Goal: Transaction & Acquisition: Purchase product/service

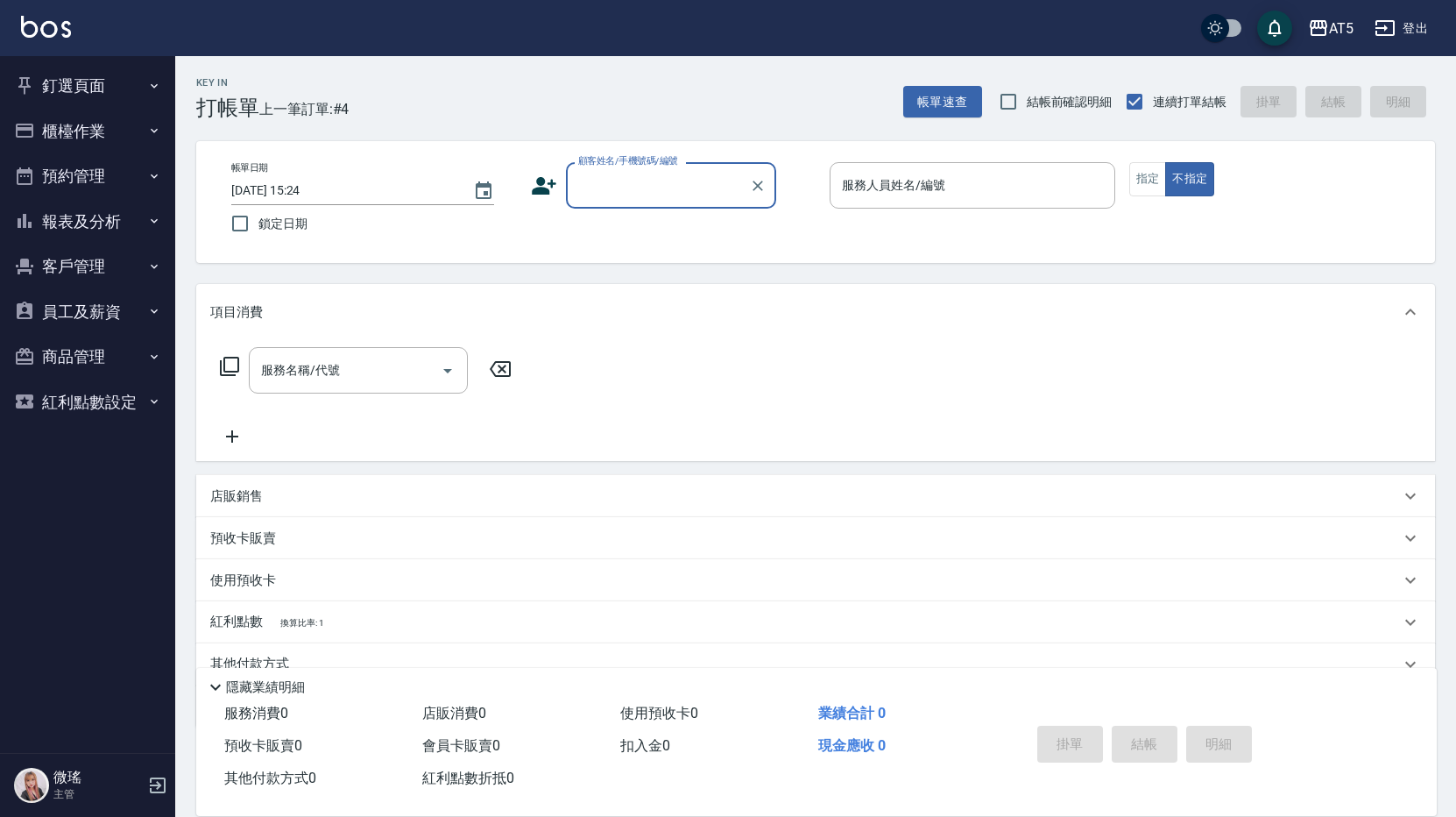
click at [82, 222] on button "報表及分析" at bounding box center [87, 222] width 161 height 46
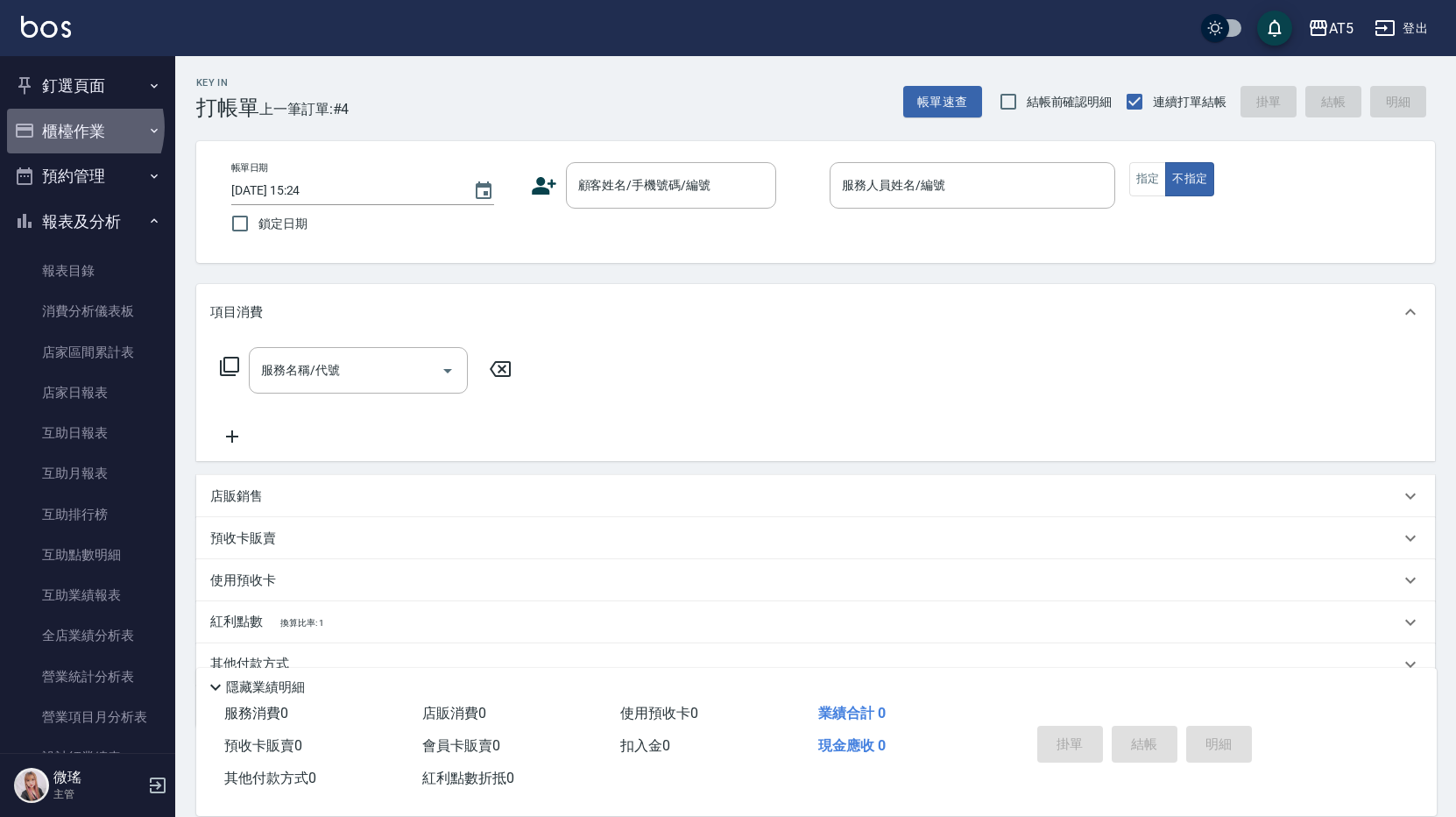
click at [72, 127] on button "櫃檯作業" at bounding box center [87, 131] width 161 height 46
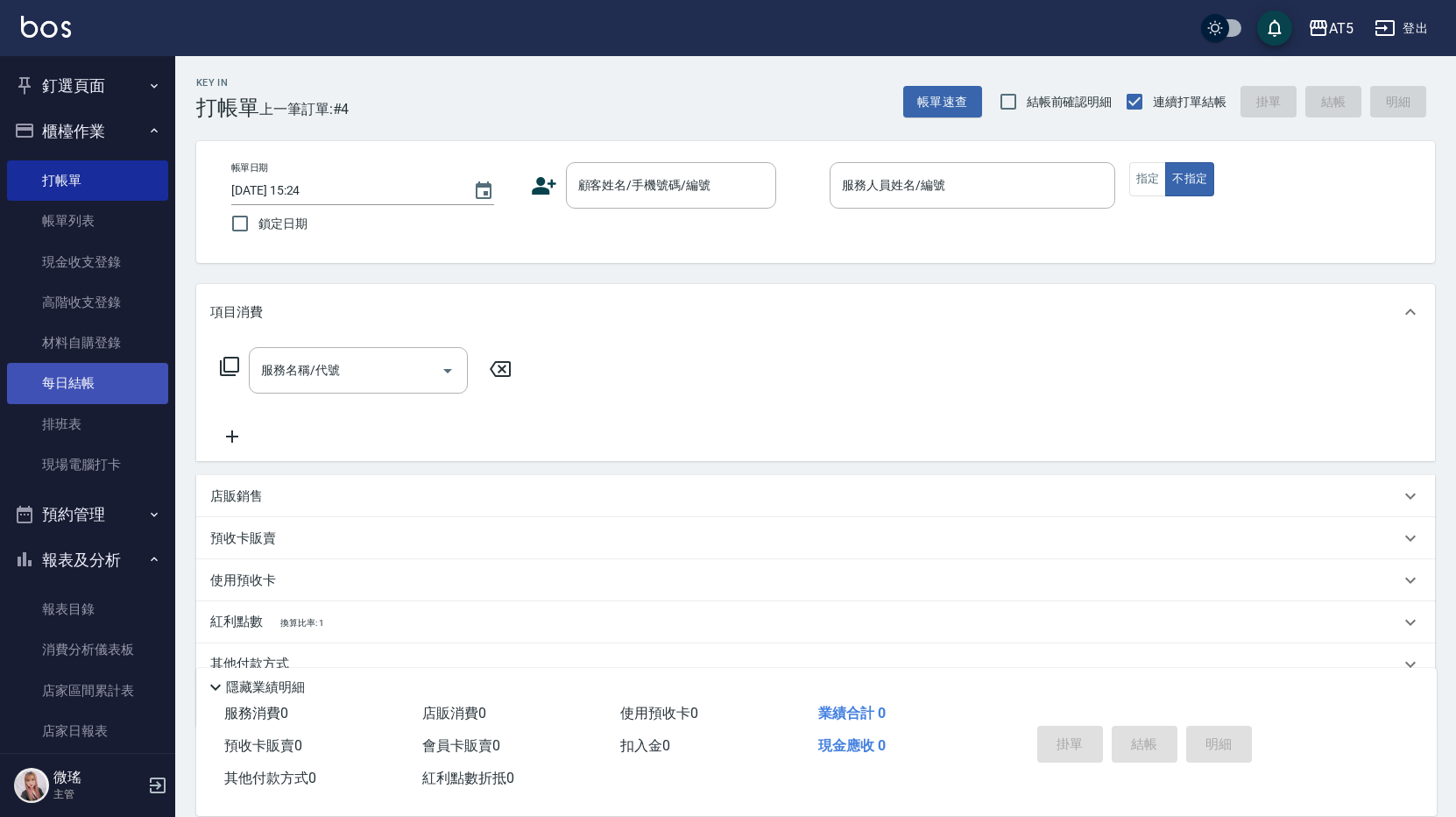
click at [104, 373] on link "每日結帳" at bounding box center [87, 383] width 161 height 40
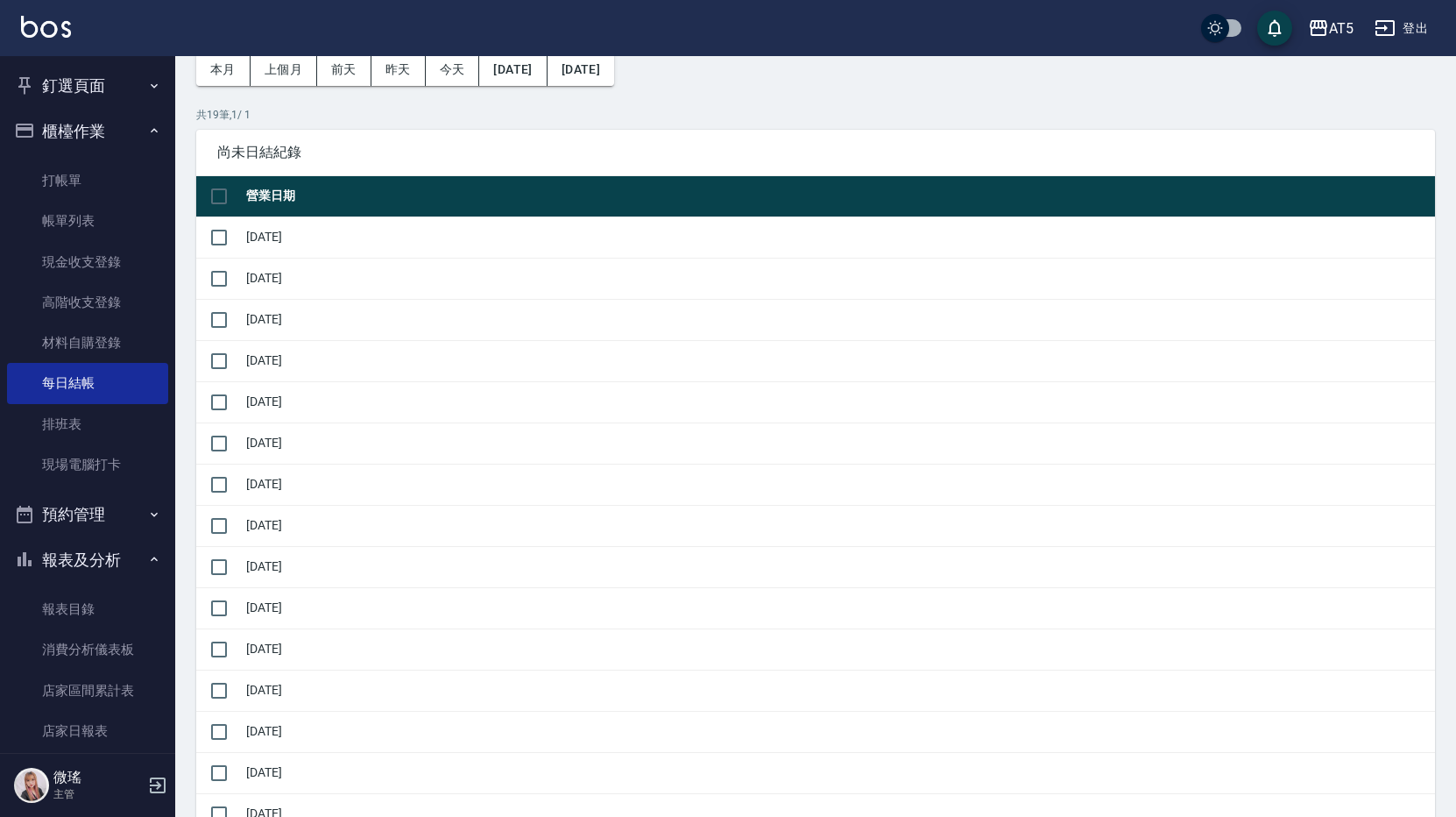
click at [69, 513] on button "預約管理" at bounding box center [87, 514] width 161 height 46
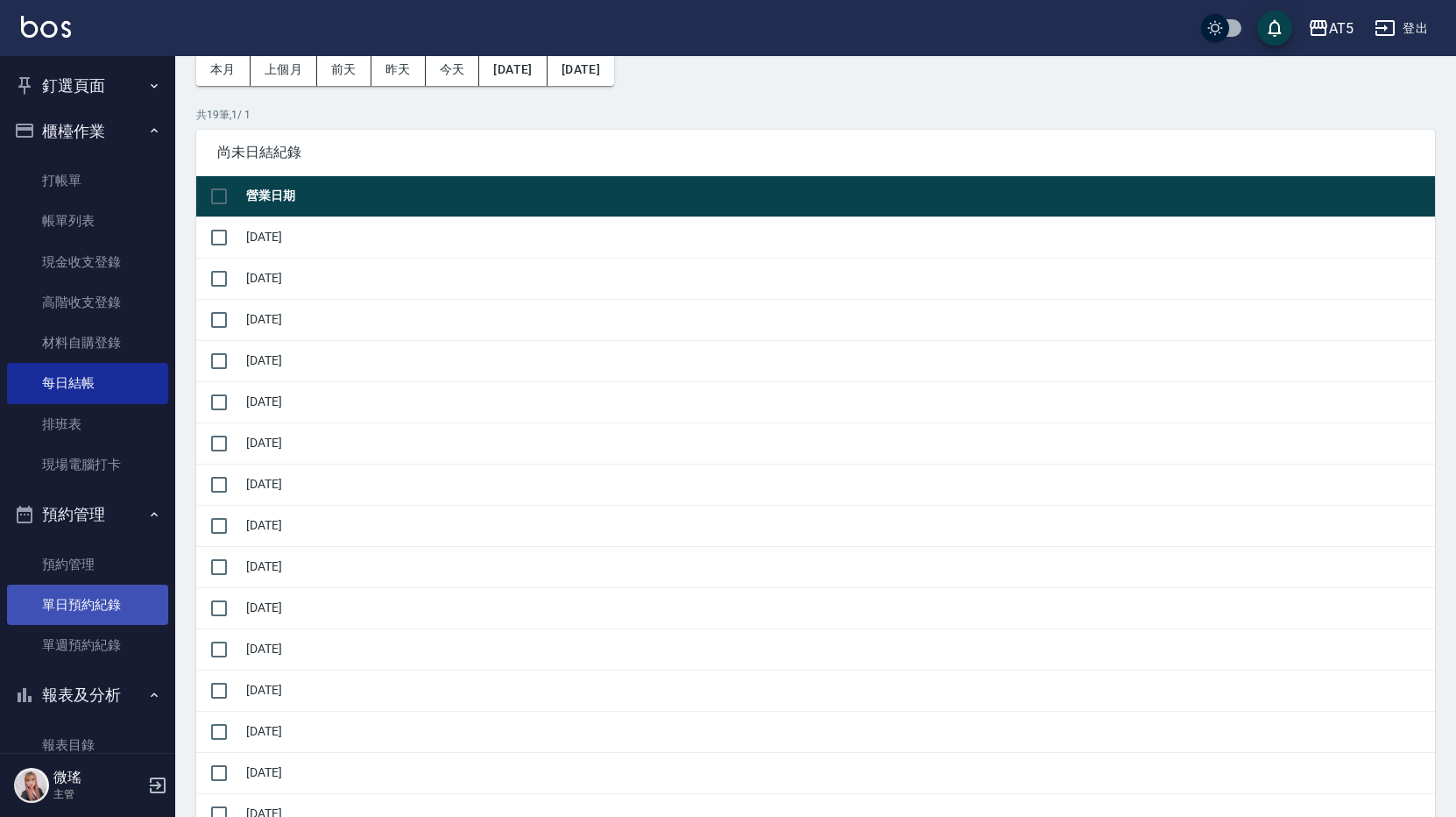
click at [93, 597] on link "單日預約紀錄" at bounding box center [87, 605] width 161 height 40
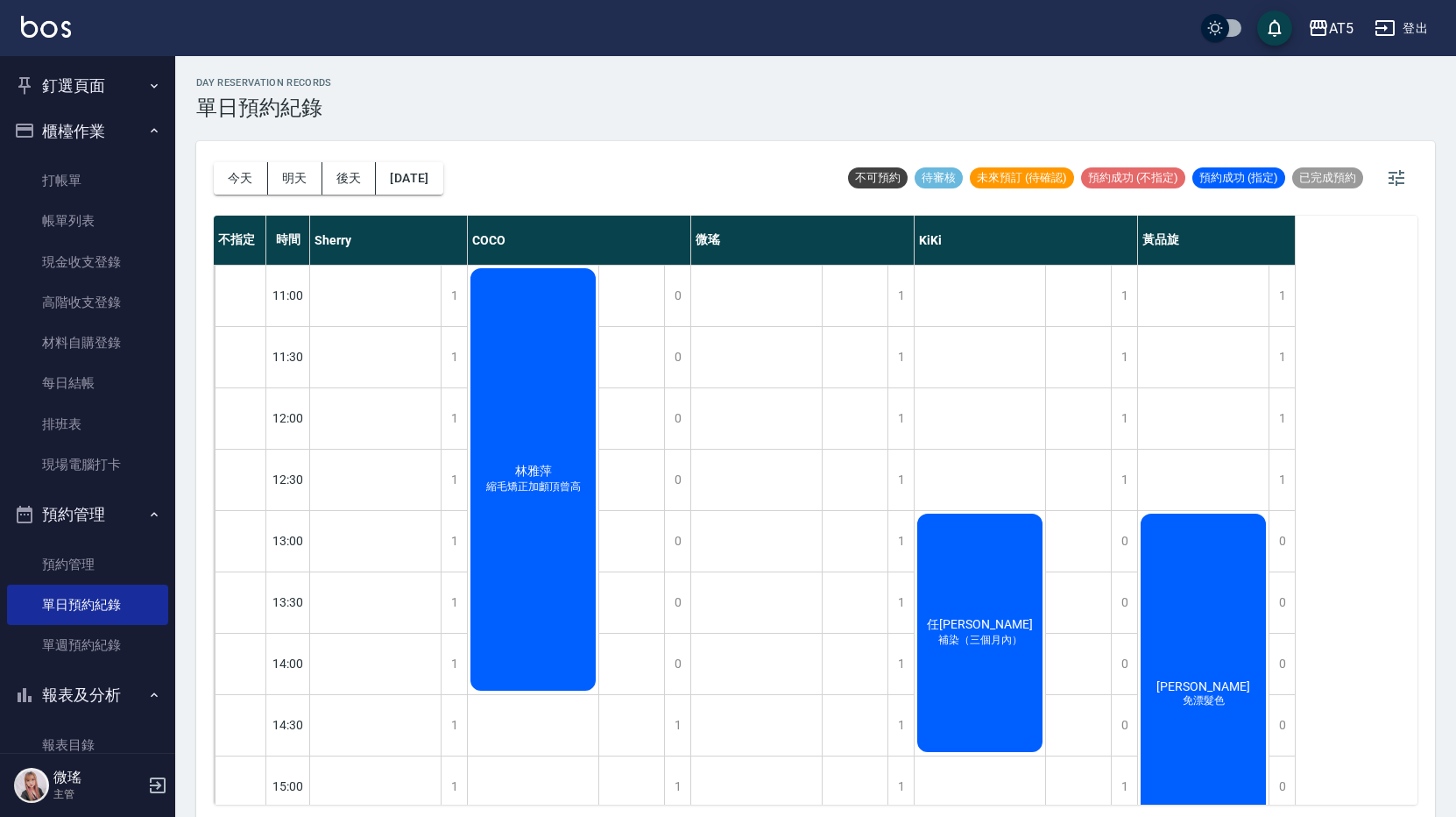
click at [1247, 667] on div "黃彩雲 免漂髮色" at bounding box center [1203, 693] width 130 height 367
drag, startPoint x: 1247, startPoint y: 667, endPoint x: 1190, endPoint y: 682, distance: 58.9
click at [1190, 682] on span "黃彩雲" at bounding box center [1204, 686] width 101 height 14
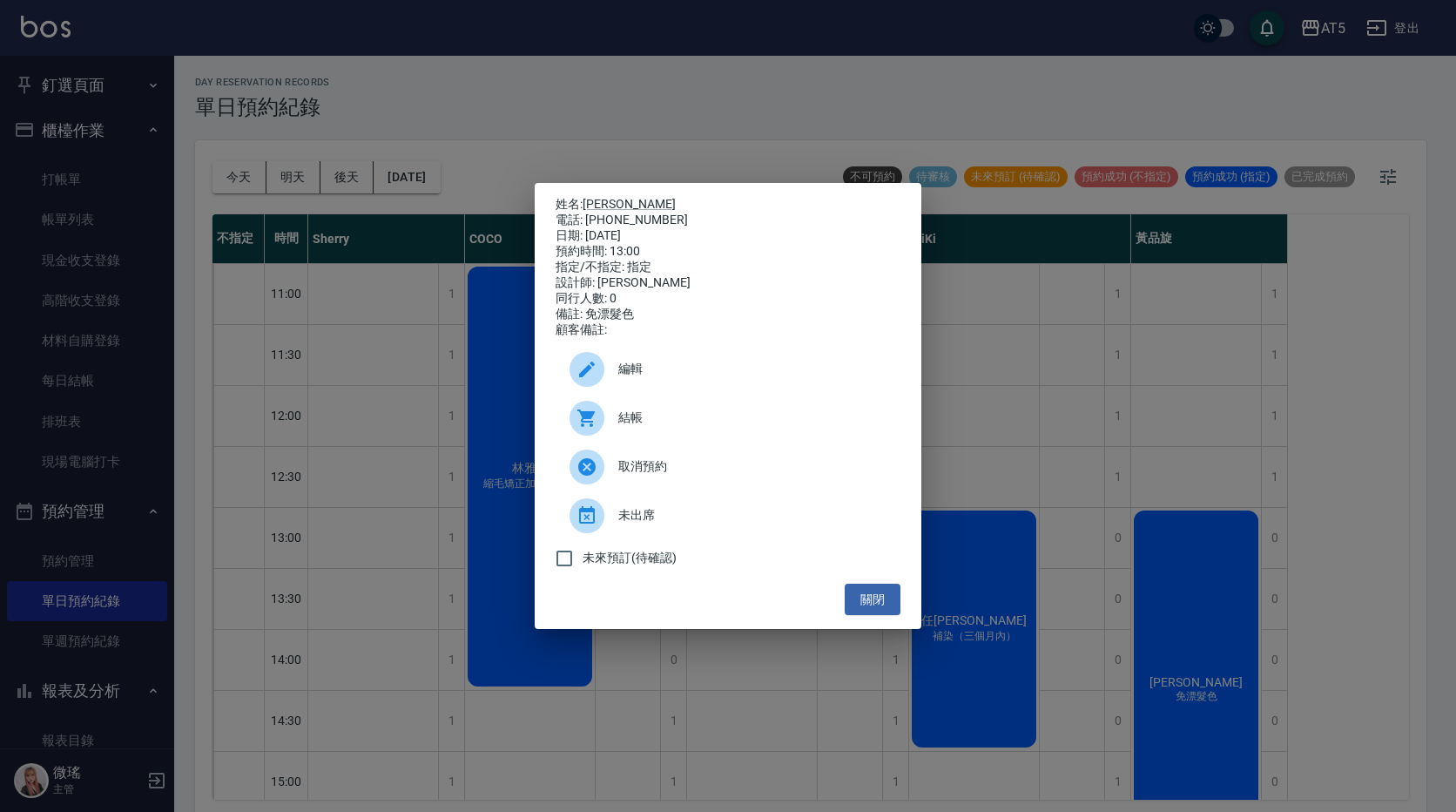
click at [722, 427] on span "結帳" at bounding box center [752, 417] width 268 height 18
drag, startPoint x: 625, startPoint y: 199, endPoint x: 587, endPoint y: 190, distance: 39.1
click at [587, 197] on p "姓名: 黃彩雲" at bounding box center [728, 204] width 345 height 16
drag, startPoint x: 587, startPoint y: 190, endPoint x: 611, endPoint y: 203, distance: 27.3
copy link "黃彩雲"
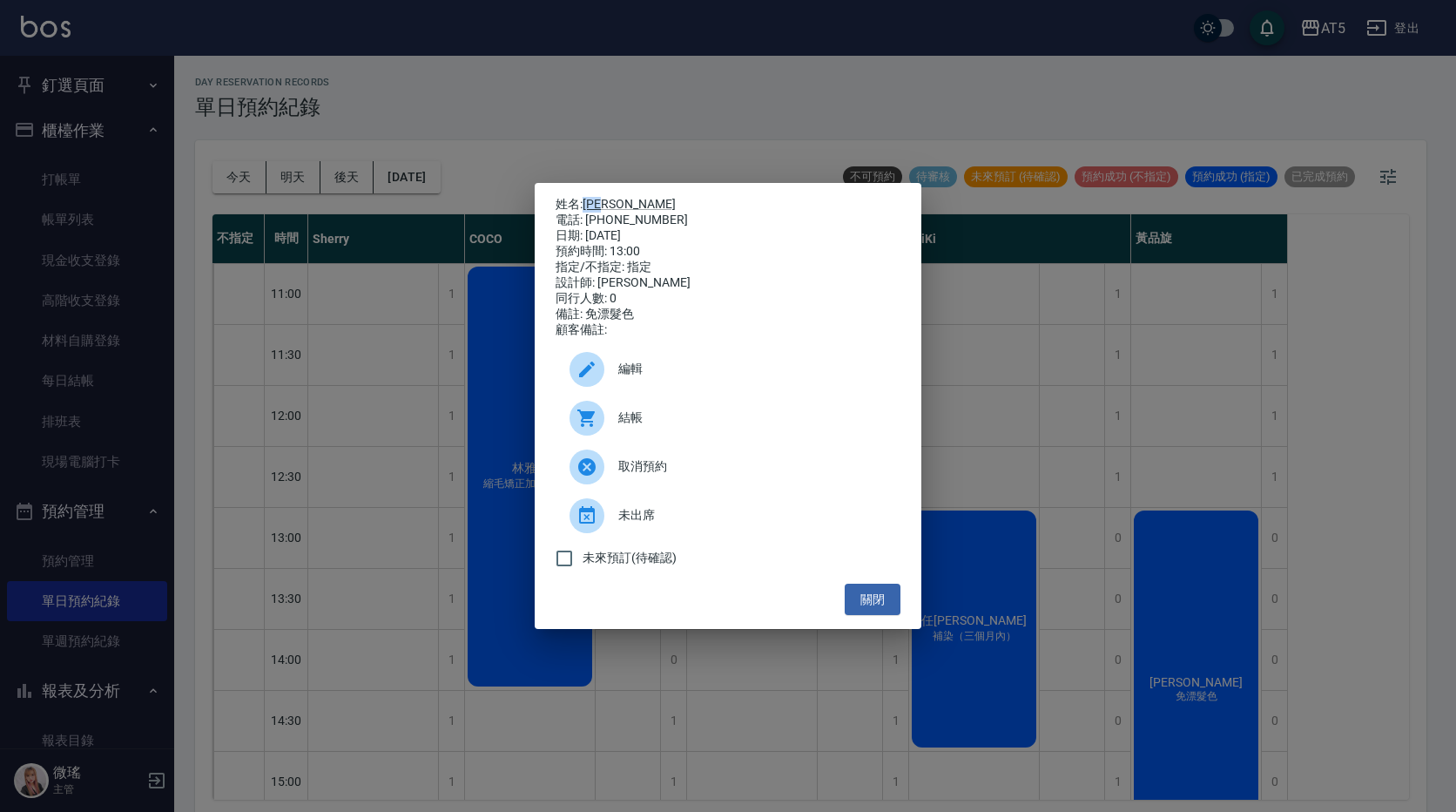
click at [868, 602] on button "關閉" at bounding box center [873, 599] width 56 height 32
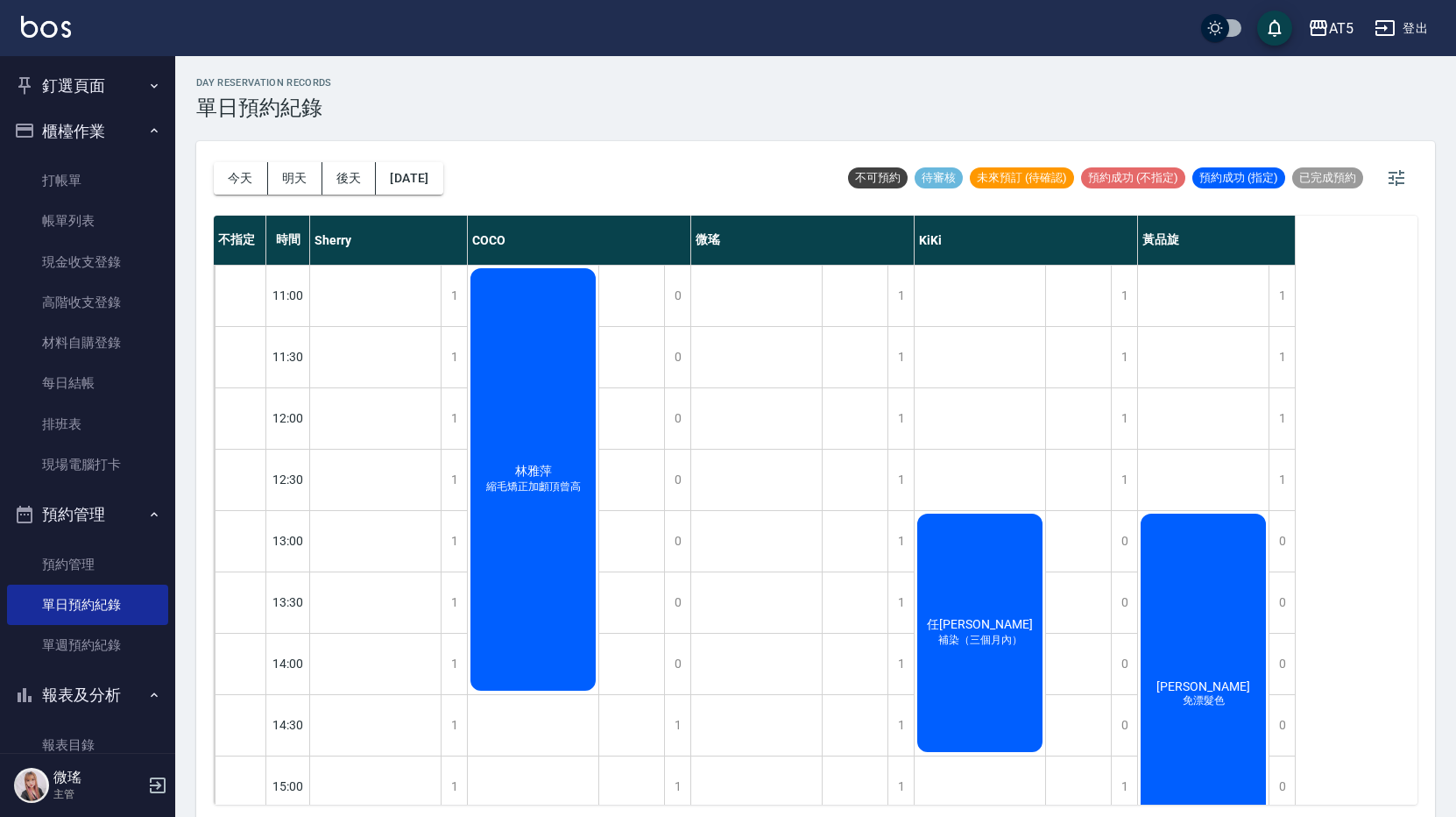
drag, startPoint x: 109, startPoint y: 175, endPoint x: 189, endPoint y: 192, distance: 81.8
click at [109, 174] on link "打帳單" at bounding box center [87, 180] width 161 height 40
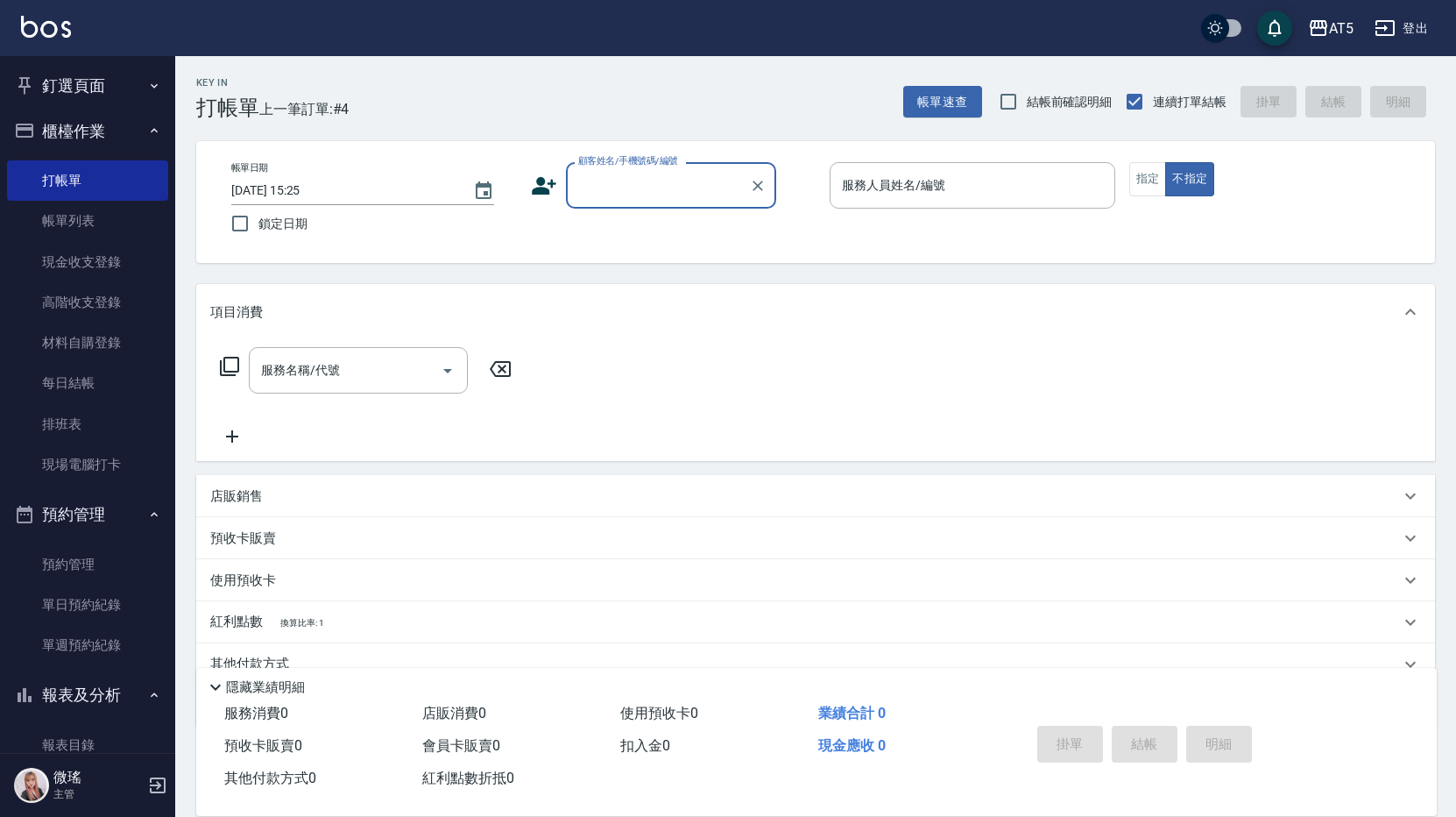
click at [685, 182] on input "顧客姓名/手機號碼/編號" at bounding box center [658, 186] width 169 height 30
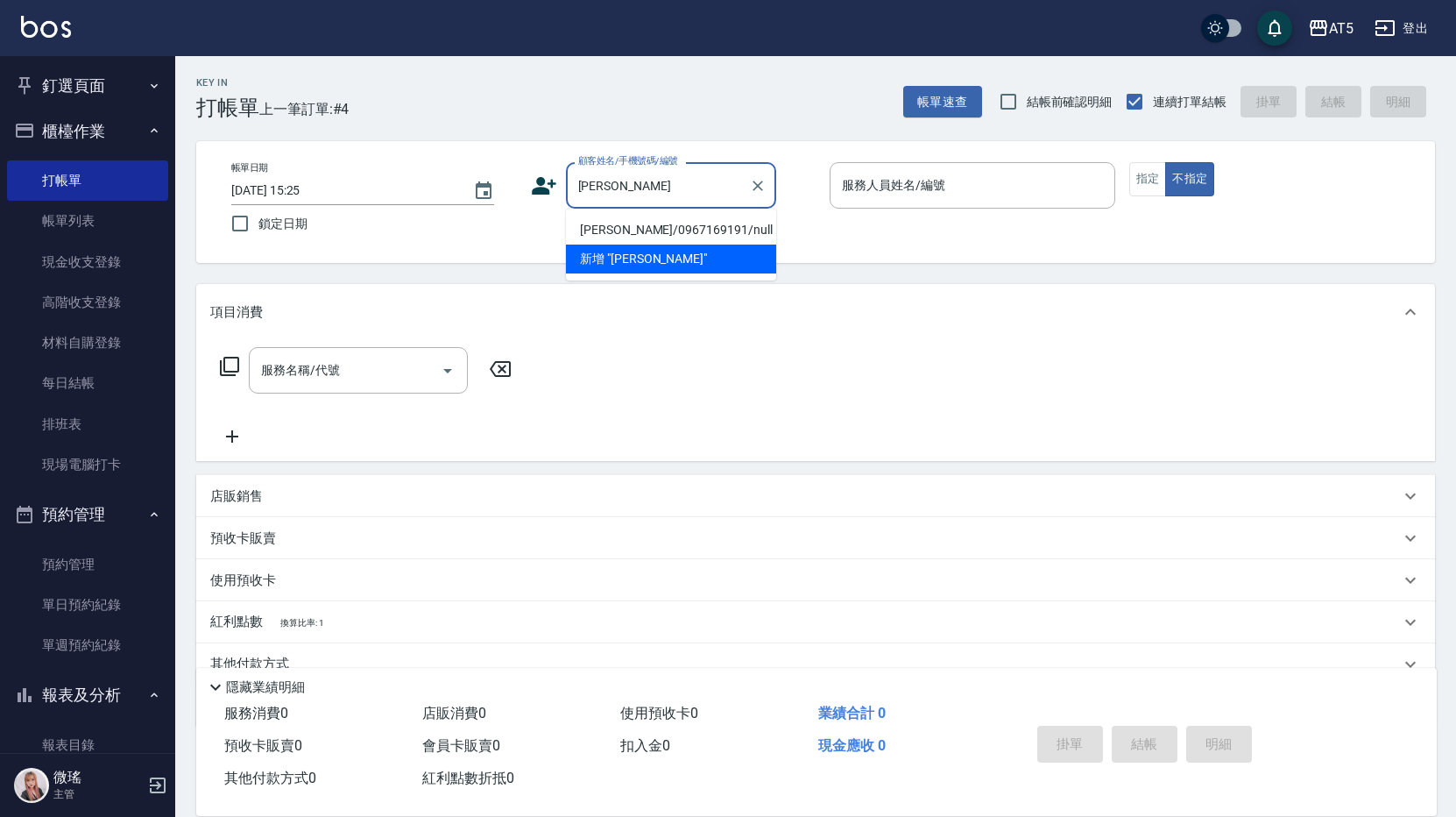
click at [681, 229] on li "[PERSON_NAME]/0967169191/null" at bounding box center [670, 229] width 210 height 29
type input "[PERSON_NAME]/0967169191/null"
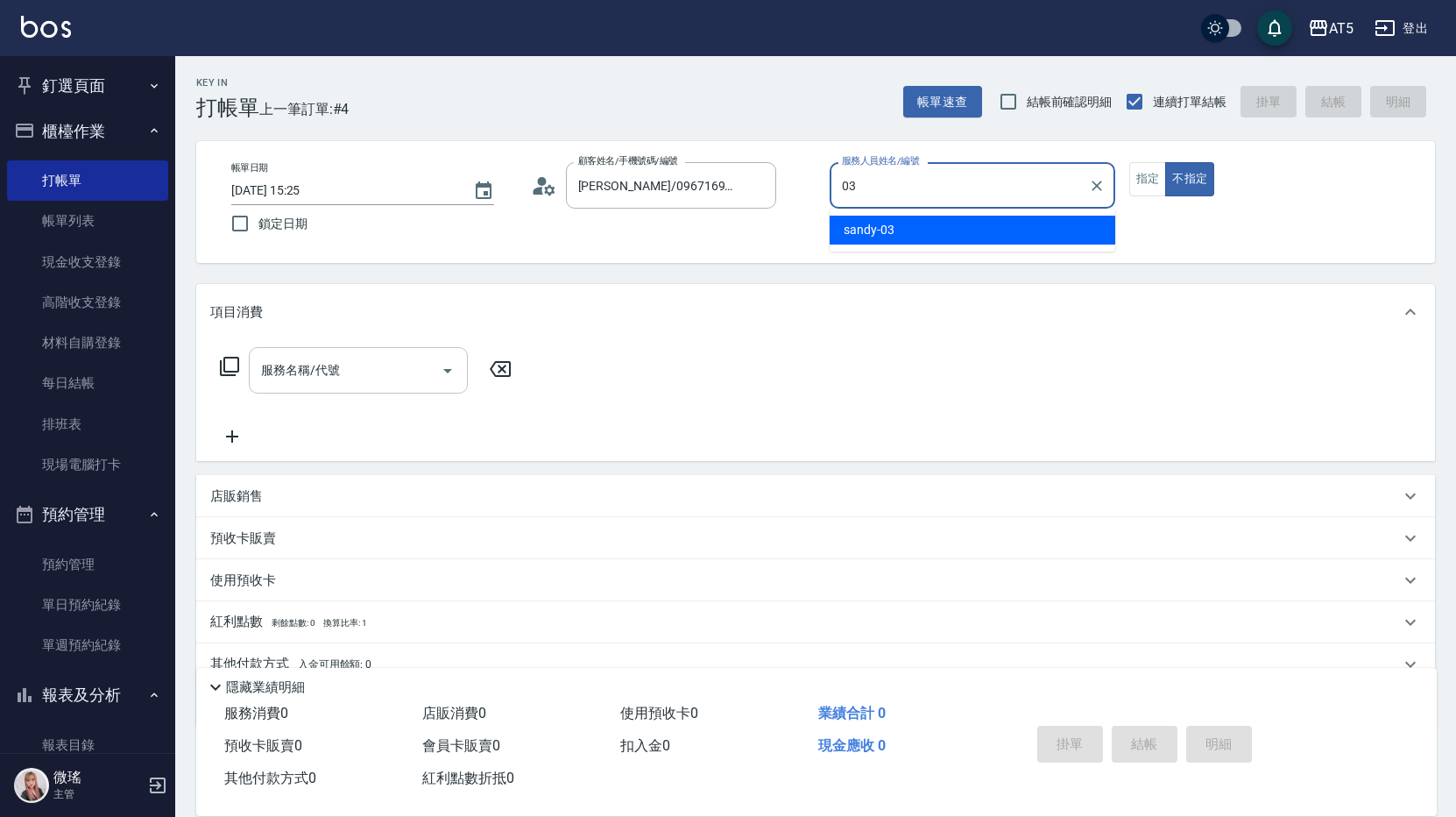
type input "03"
drag, startPoint x: 318, startPoint y: 357, endPoint x: 303, endPoint y: 363, distance: 16.2
click at [317, 357] on input "服務名稱/代號" at bounding box center [346, 370] width 177 height 30
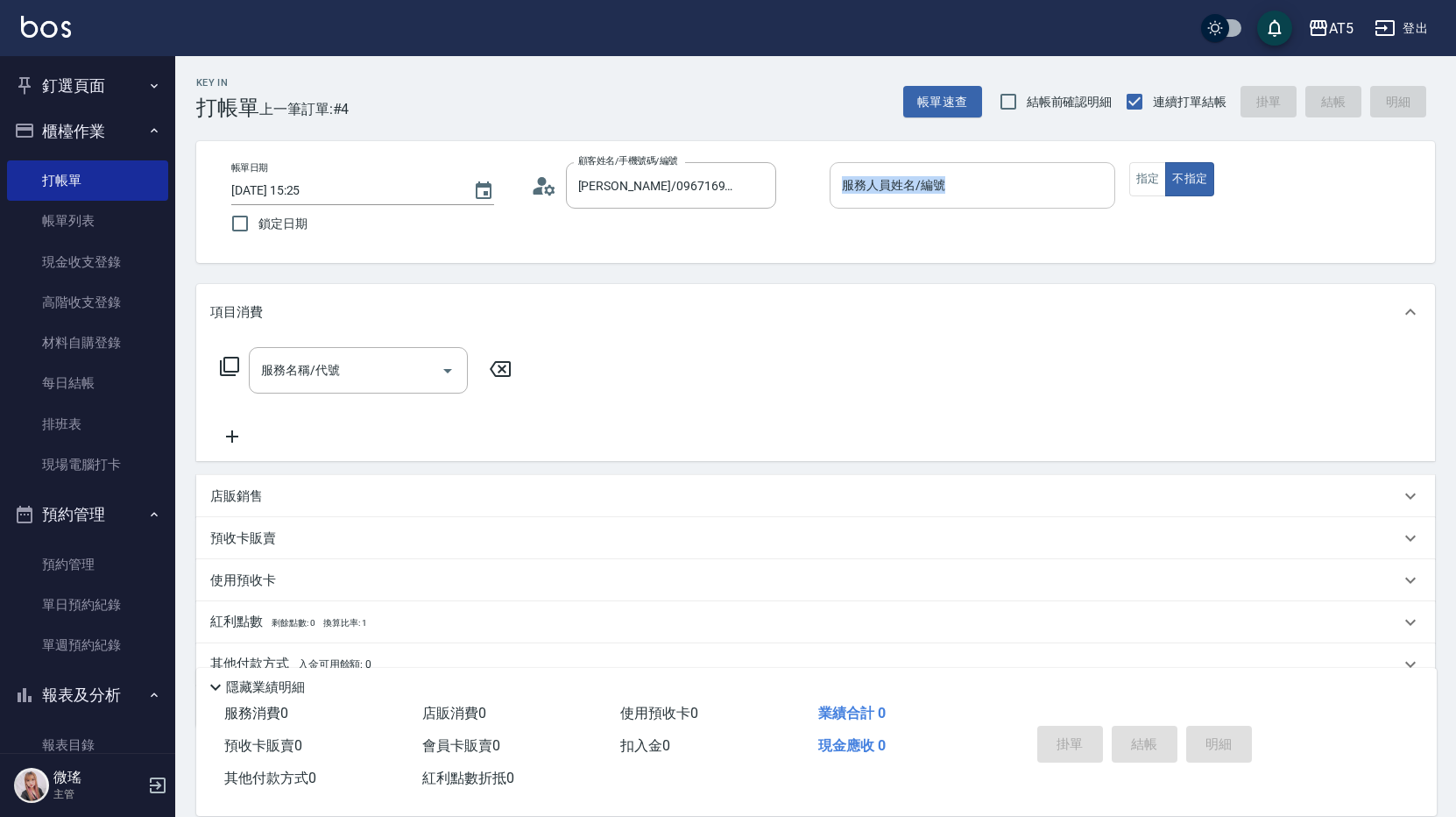
drag, startPoint x: 819, startPoint y: 174, endPoint x: 833, endPoint y: 184, distance: 17.2
click at [833, 184] on div "帳單日期 2025/09/26 15:25 鎖定日期 顧客姓名/手機號碼/編號 黃彩雲/0967169191/null 顧客姓名/手機號碼/編號 服務人員姓名…" at bounding box center [815, 202] width 1197 height 80
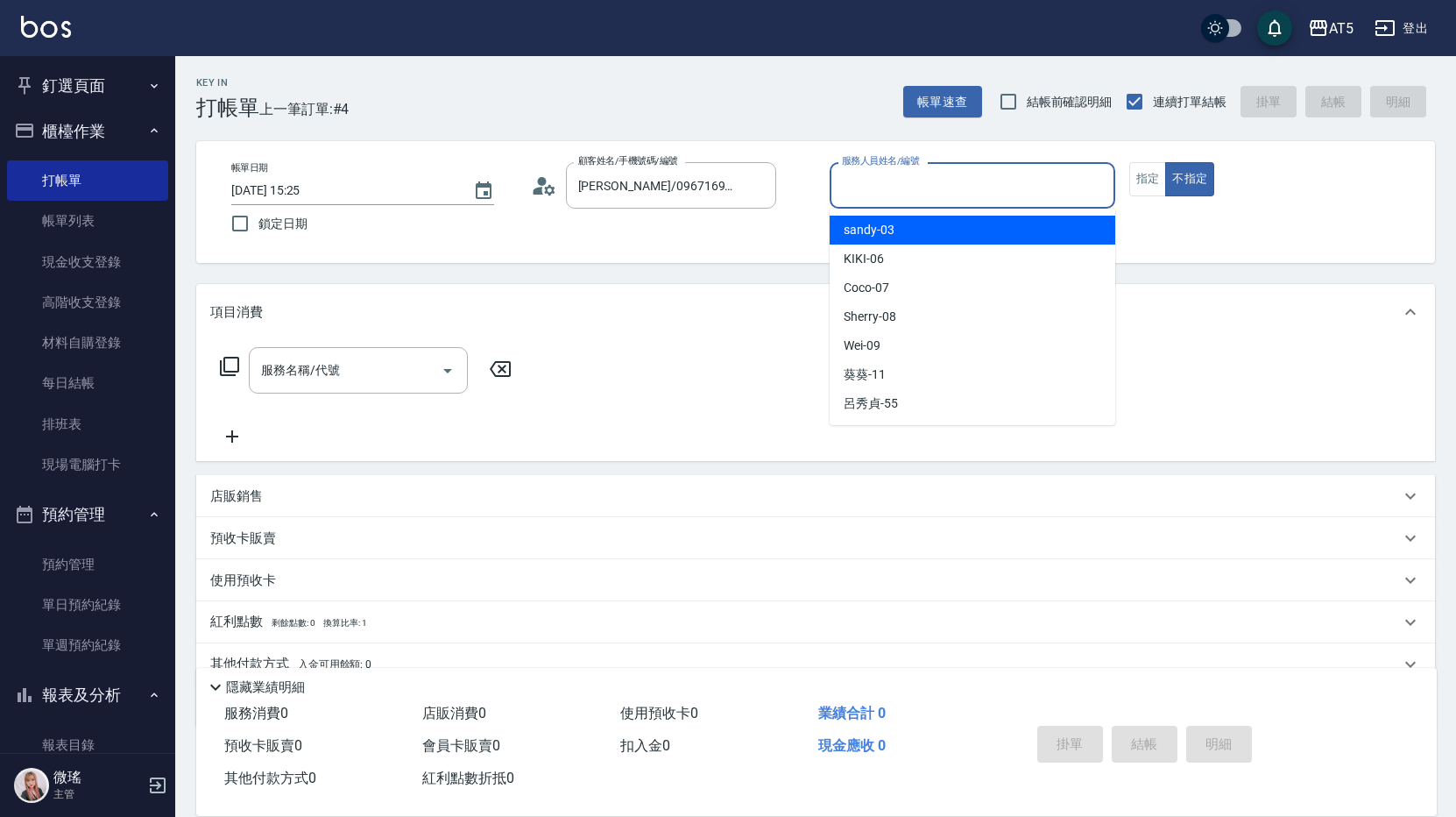
drag, startPoint x: 833, startPoint y: 184, endPoint x: 975, endPoint y: 193, distance: 142.3
click at [975, 193] on input "服務人員姓名/編號" at bounding box center [972, 186] width 269 height 30
click at [972, 229] on div "sandy -03" at bounding box center [972, 229] width 286 height 29
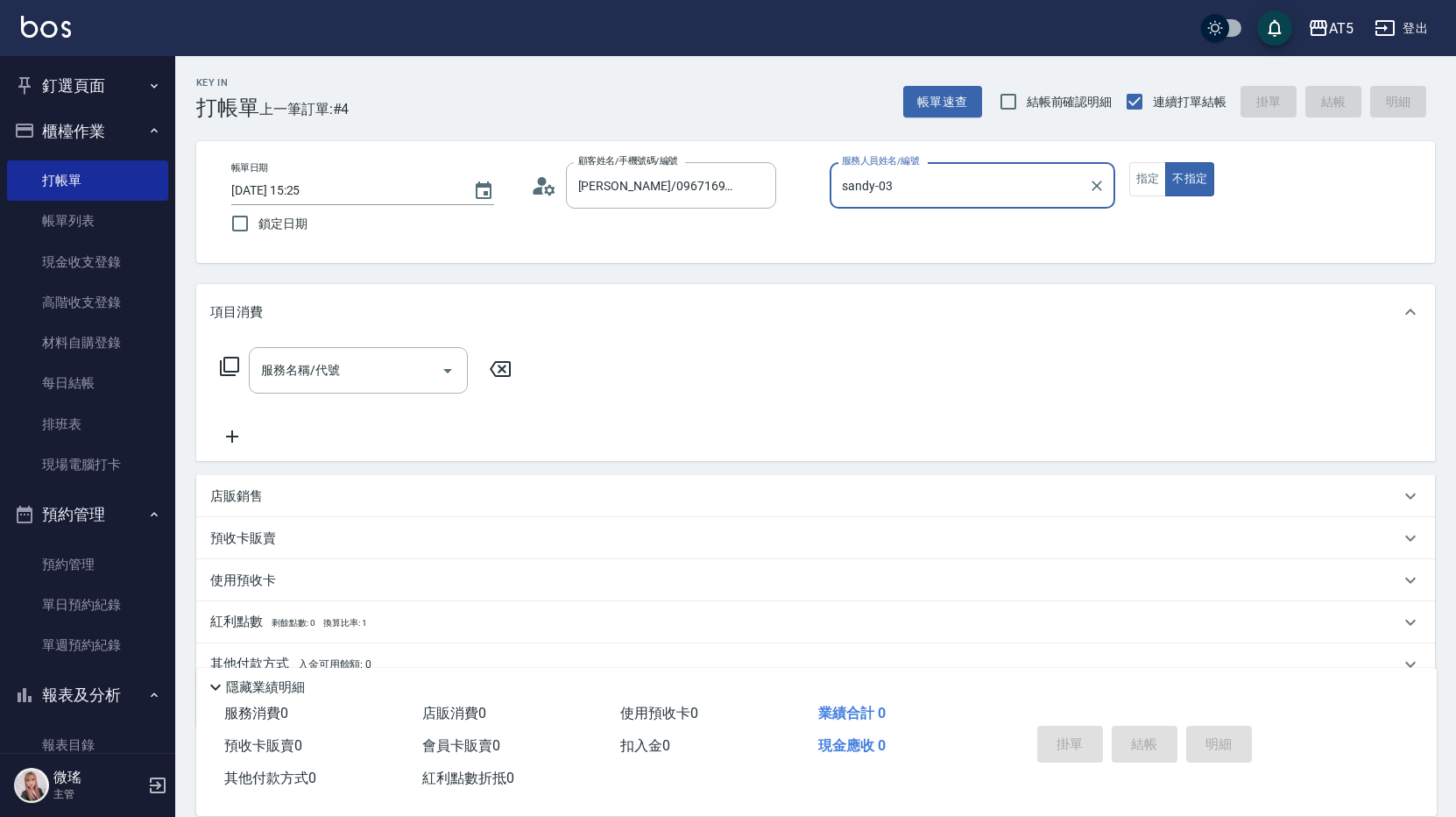
type input "sandy-03"
click at [238, 370] on div "服務名稱/代號 服務名稱/代號" at bounding box center [367, 369] width 312 height 47
click at [236, 360] on icon at bounding box center [229, 367] width 21 height 21
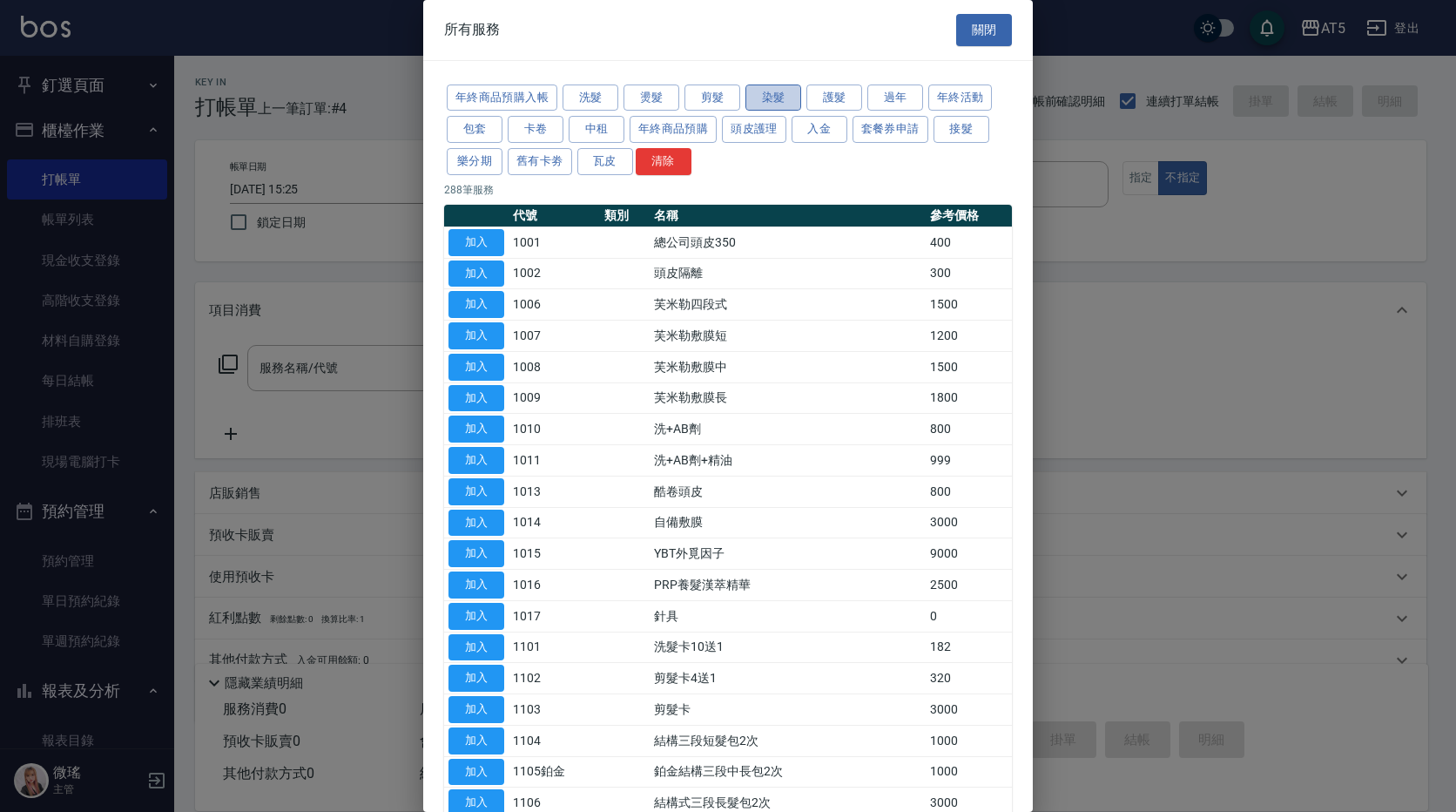
click at [769, 98] on button "染髮" at bounding box center [773, 97] width 56 height 27
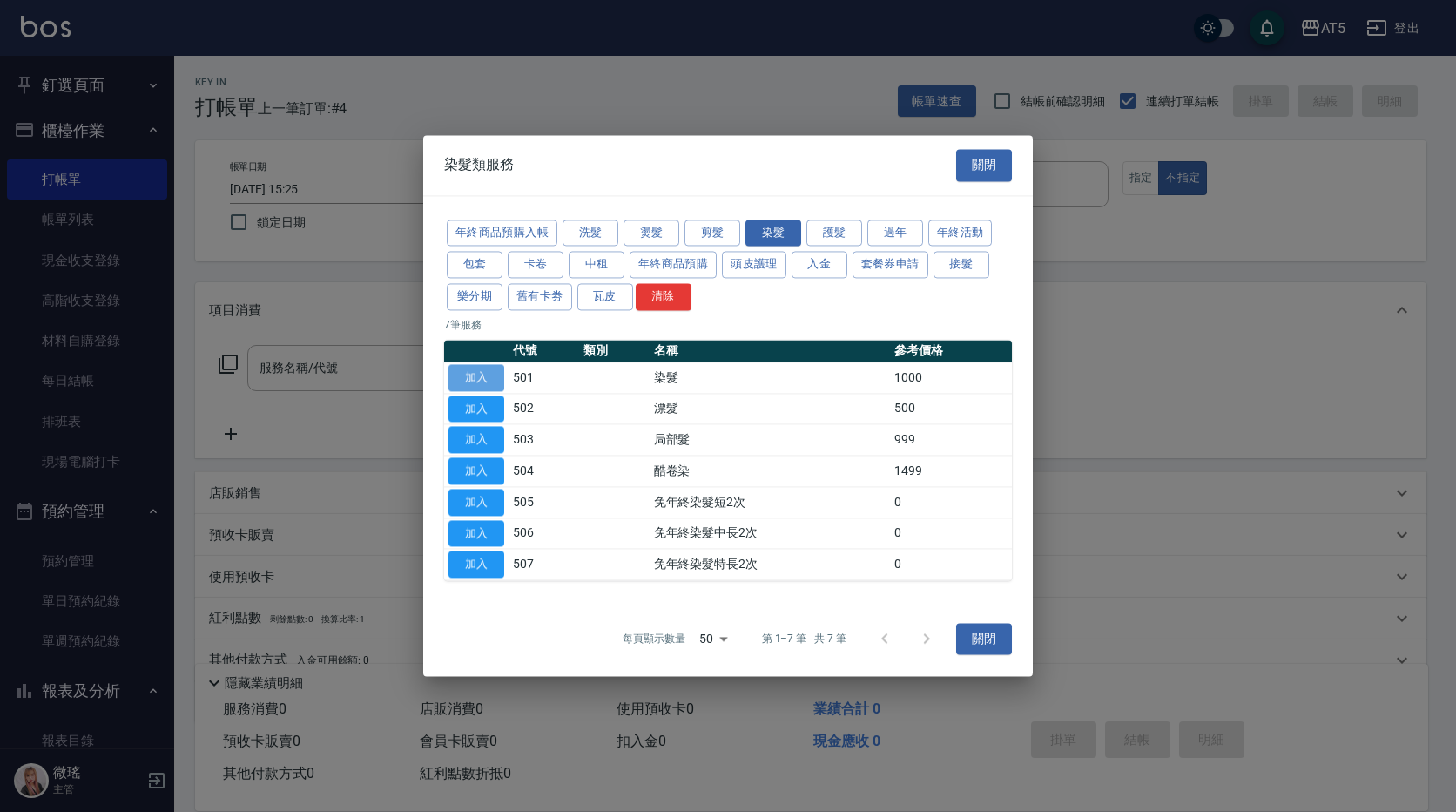
click at [489, 375] on button "加入" at bounding box center [476, 378] width 56 height 27
type input "染髮(501)"
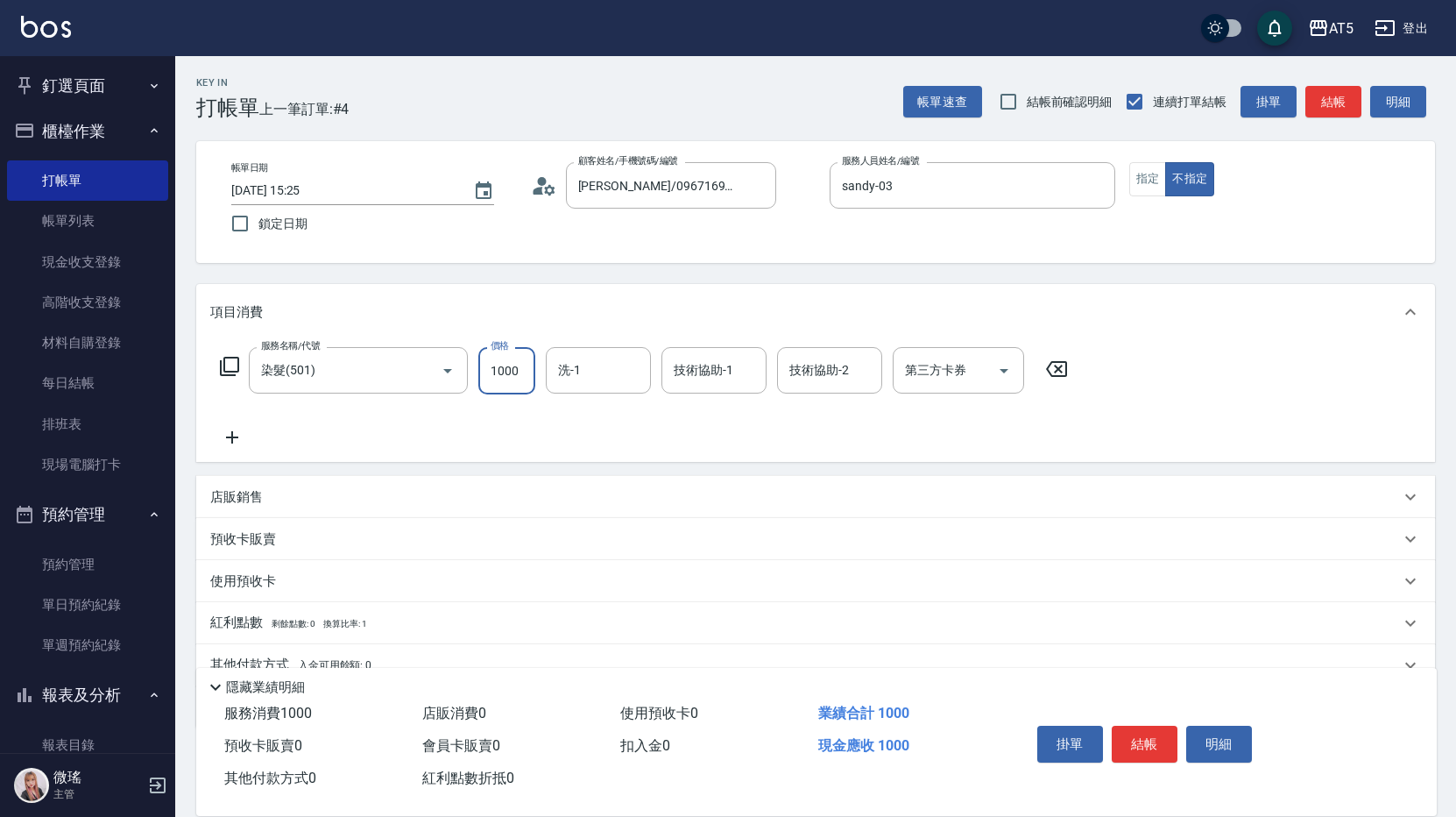
click at [530, 378] on input "1000" at bounding box center [507, 370] width 57 height 48
type input "0"
type input "800"
type input "80"
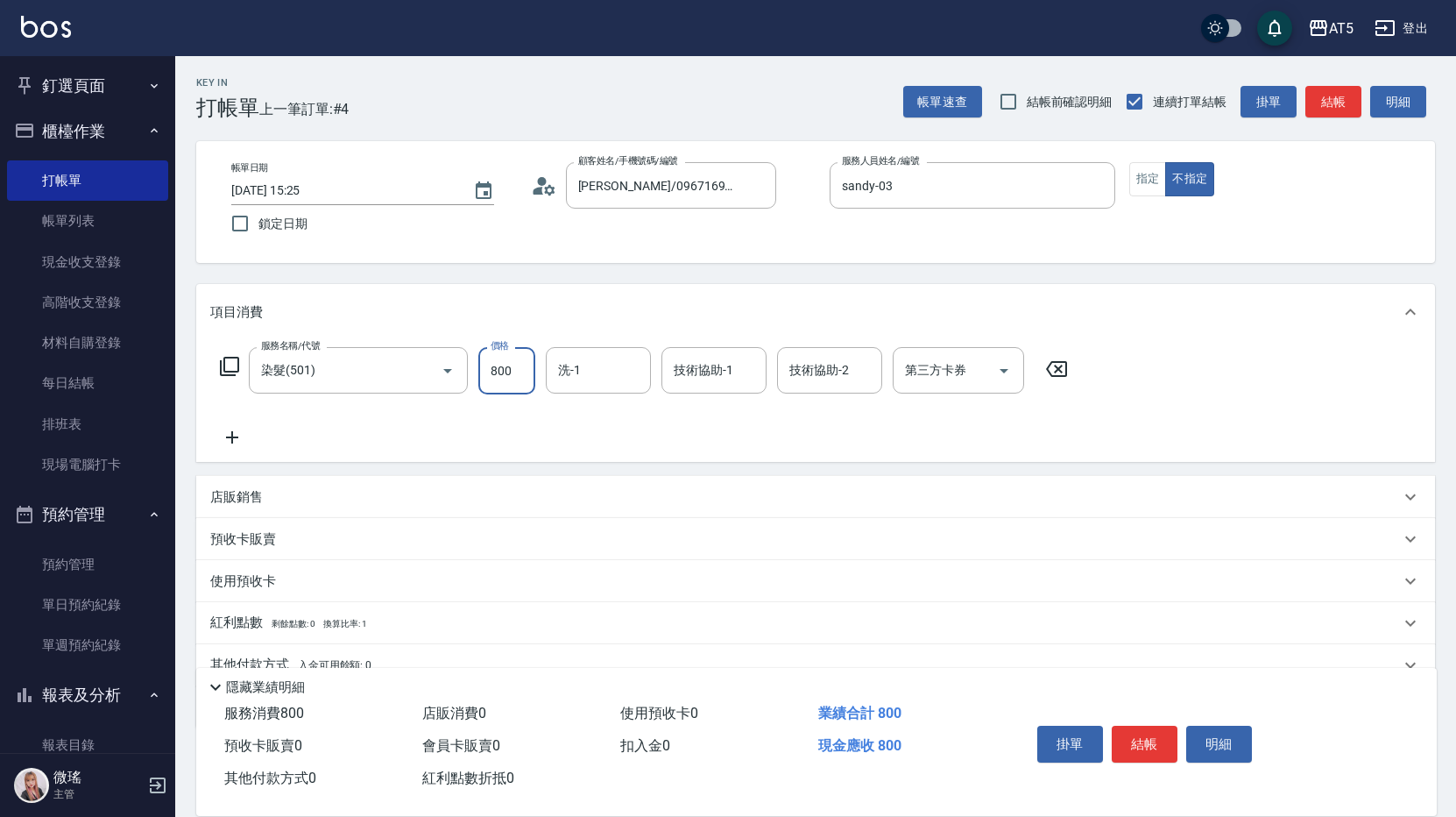
scroll to position [80, 0]
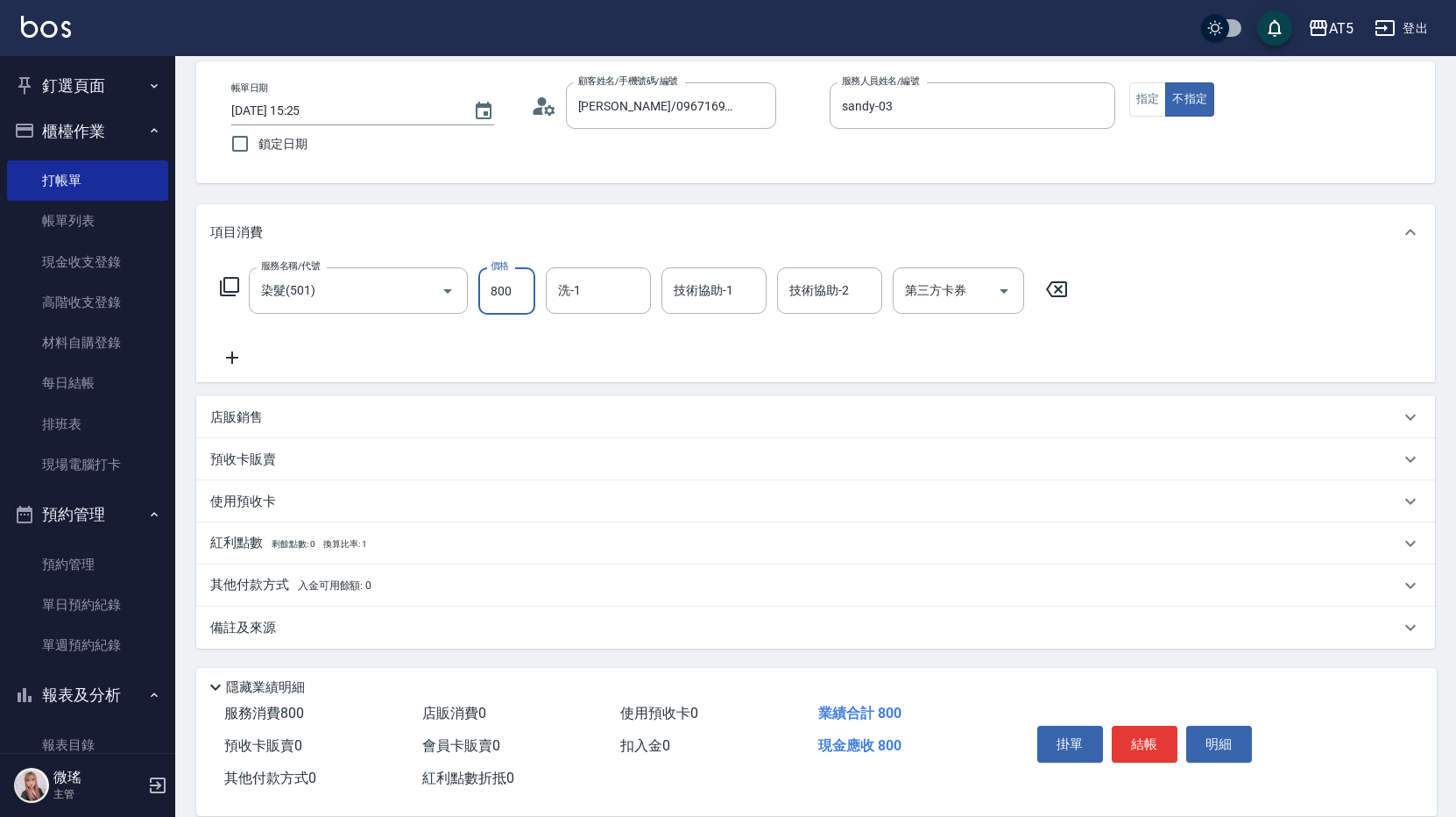
type input "800"
click at [270, 584] on p "其他付款方式 入金可用餘額: 0" at bounding box center [290, 586] width 161 height 19
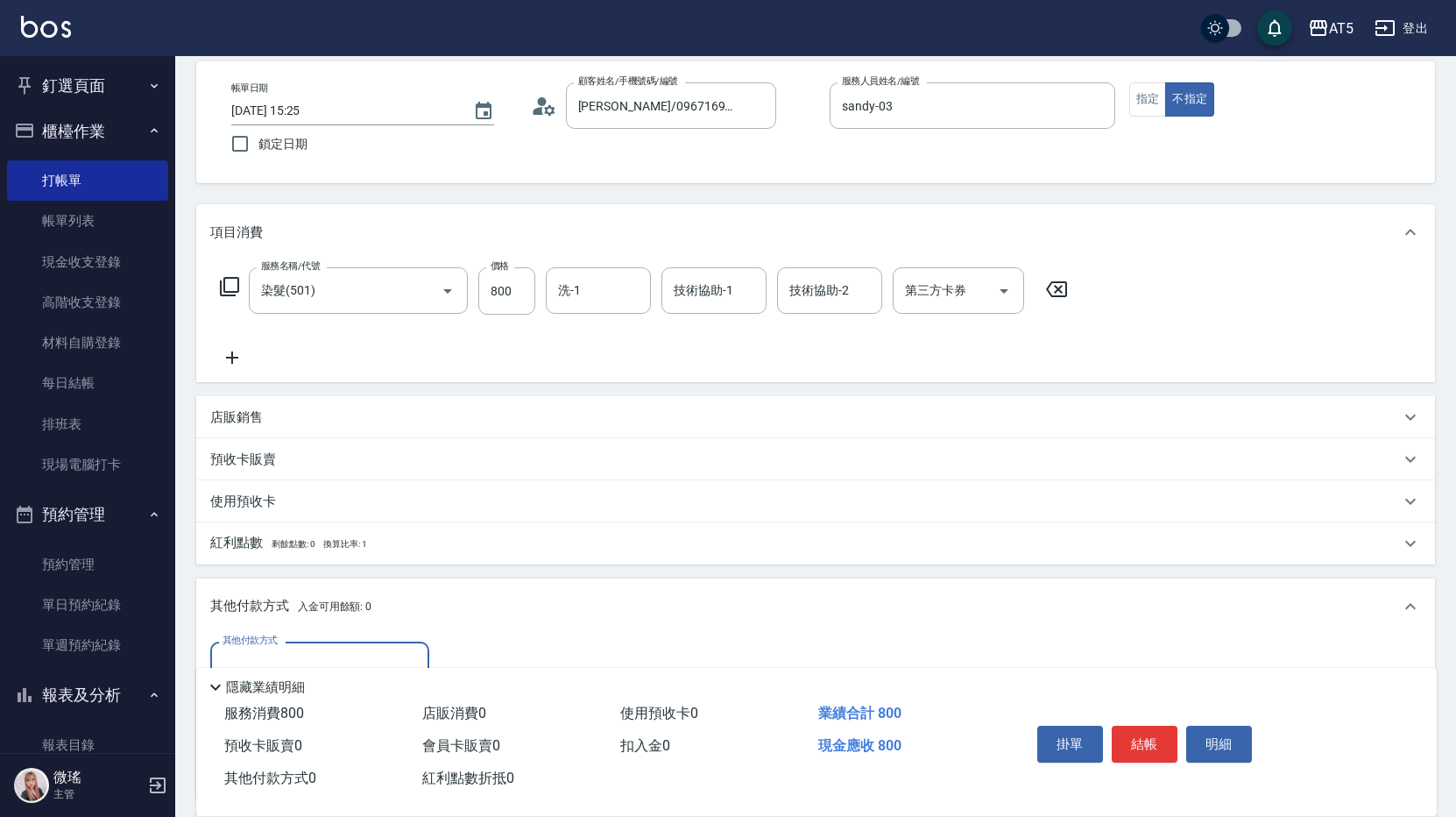
scroll to position [255, 0]
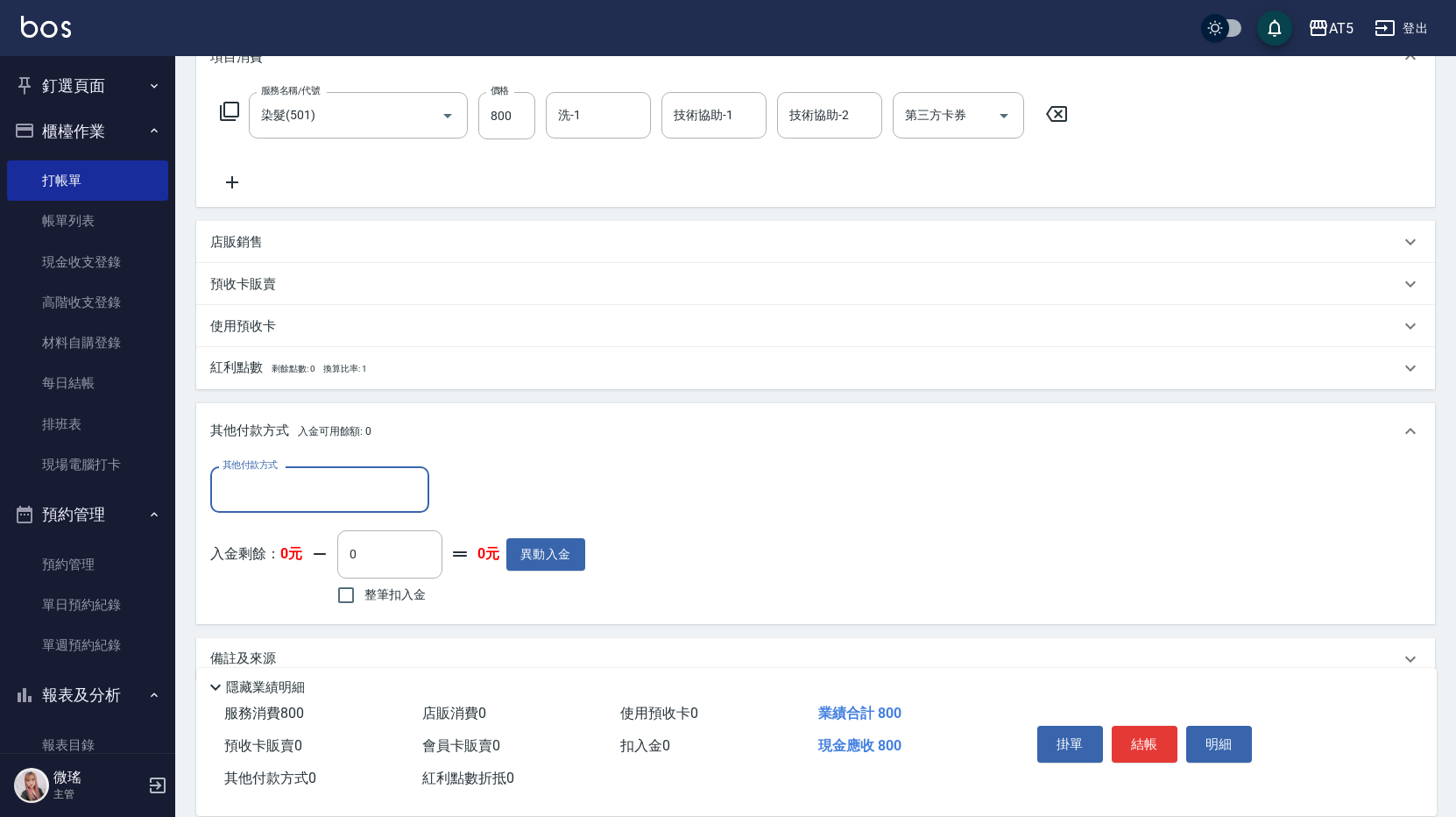
click at [299, 494] on input "其他付款方式" at bounding box center [319, 489] width 203 height 30
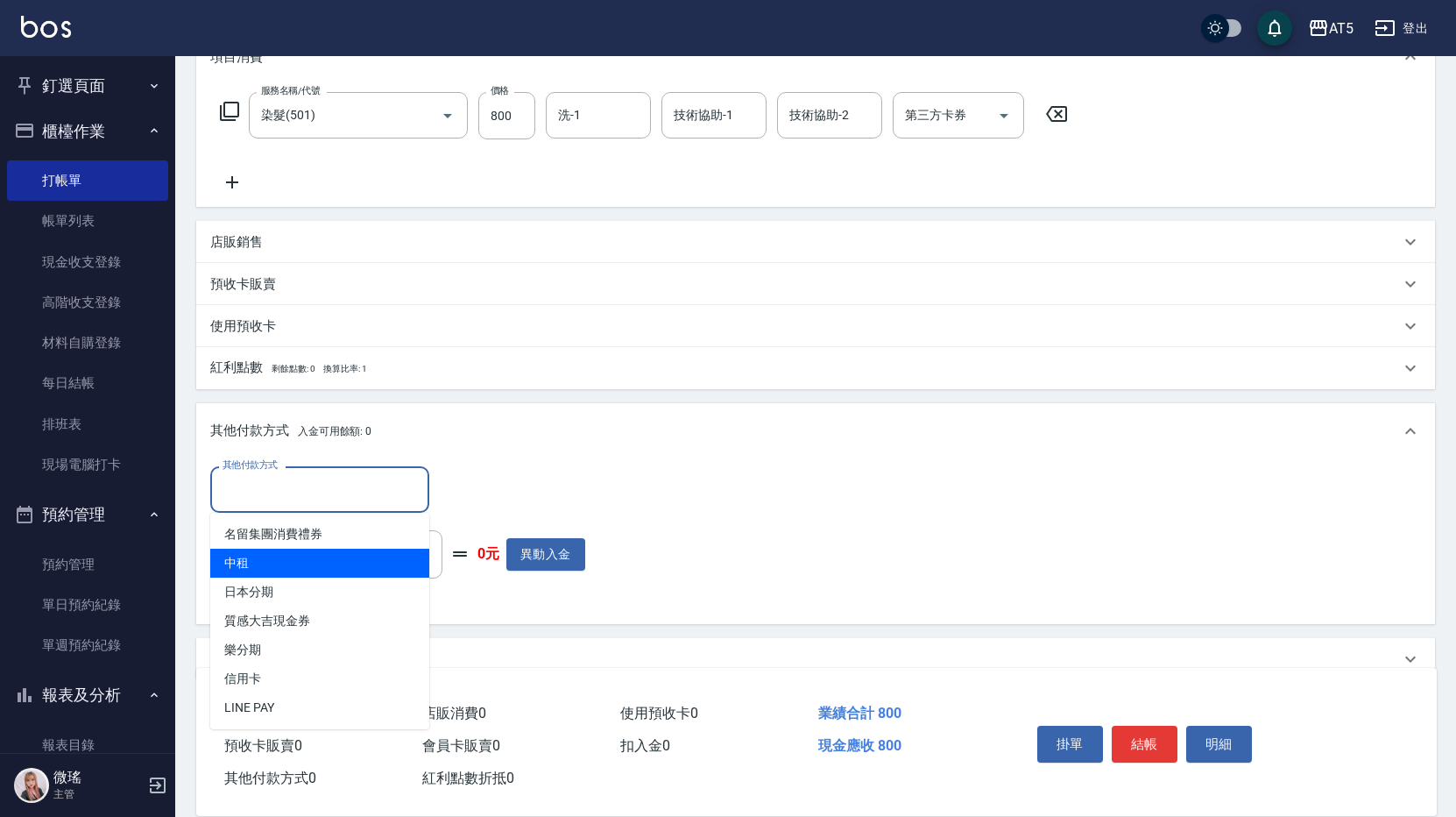
click at [309, 565] on span "中租" at bounding box center [320, 563] width 219 height 29
type input "中租"
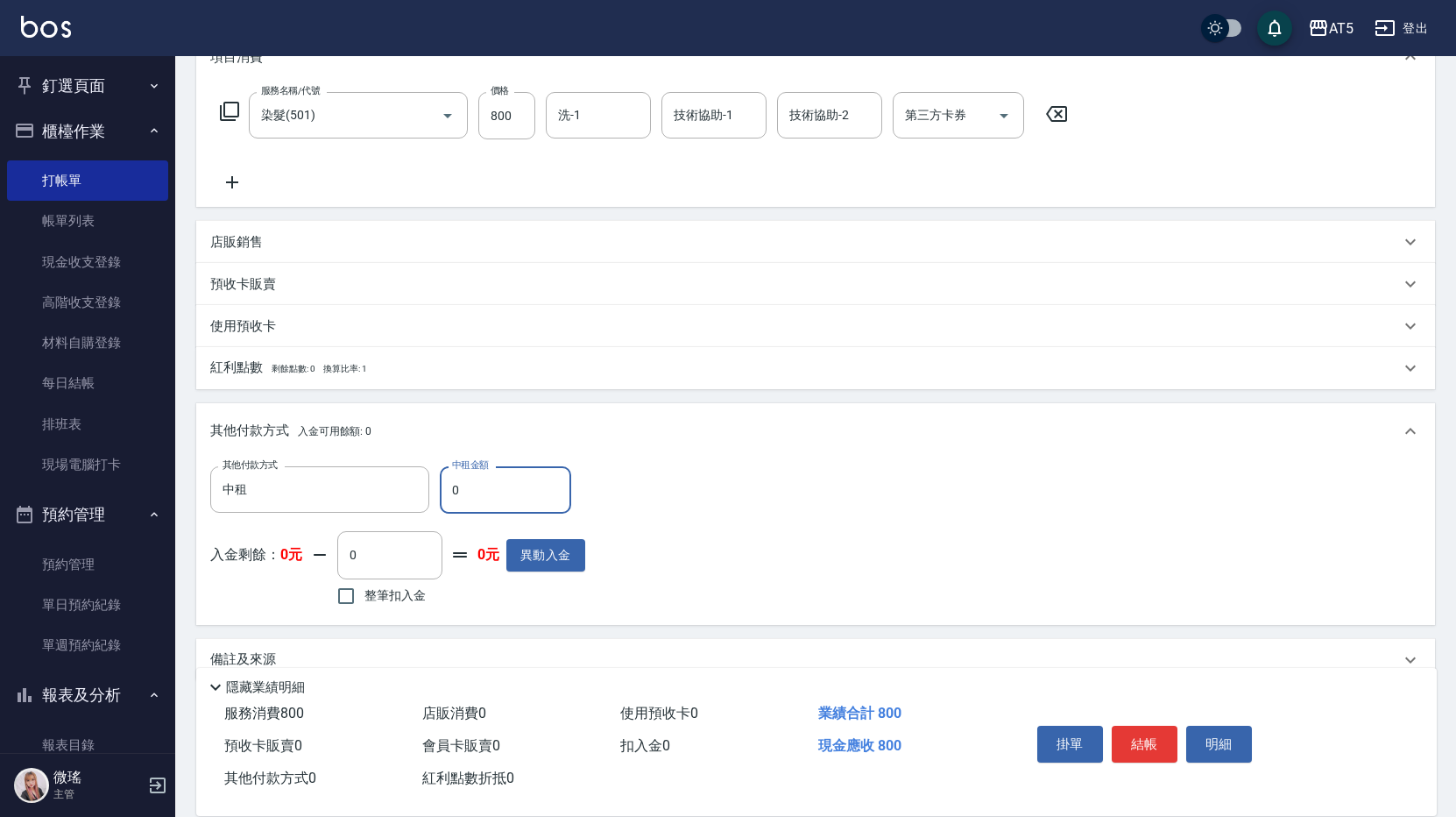
type input "70"
type input "800"
type input "0"
type input "800"
click at [1145, 732] on button "結帳" at bounding box center [1145, 744] width 66 height 37
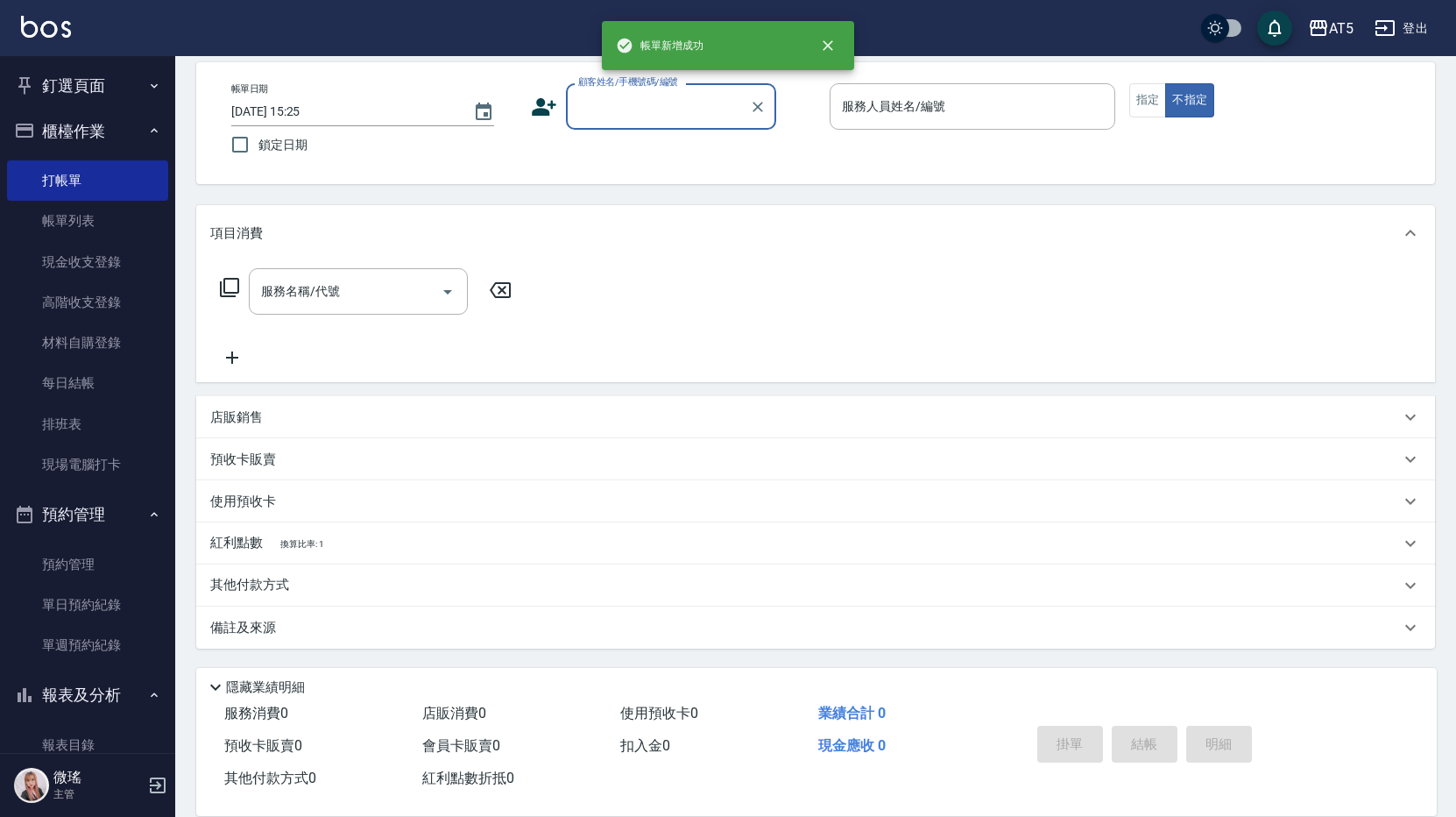
scroll to position [0, 0]
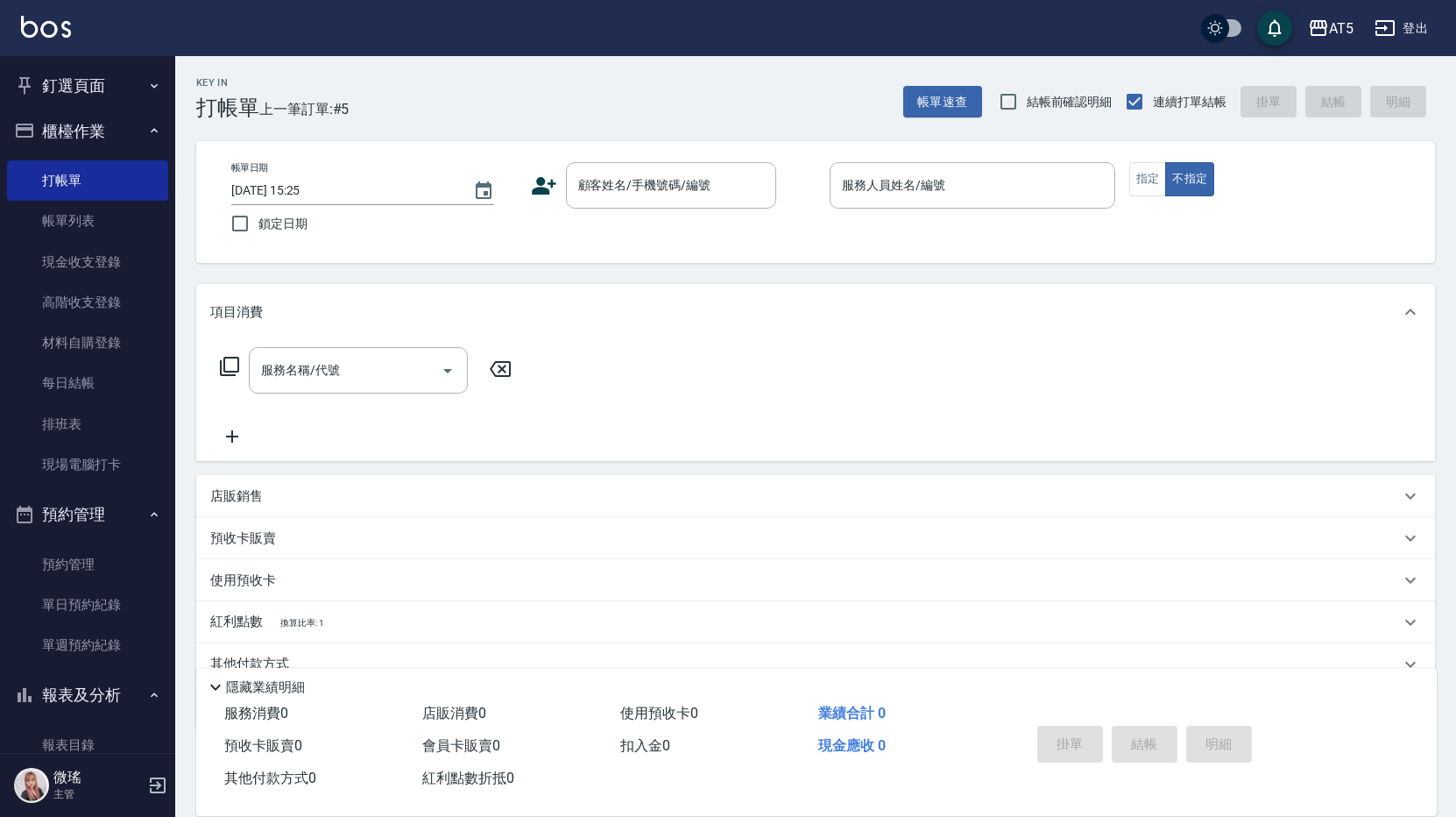
click at [1006, 234] on div "帳單日期 2025/09/26 15:25 鎖定日期 顧客姓名/手機號碼/編號 顧客姓名/手機號碼/編號 服務人員姓名/編號 服務人員姓名/編號 指定 不指定" at bounding box center [815, 202] width 1197 height 80
click at [86, 575] on link "預約管理" at bounding box center [87, 564] width 161 height 40
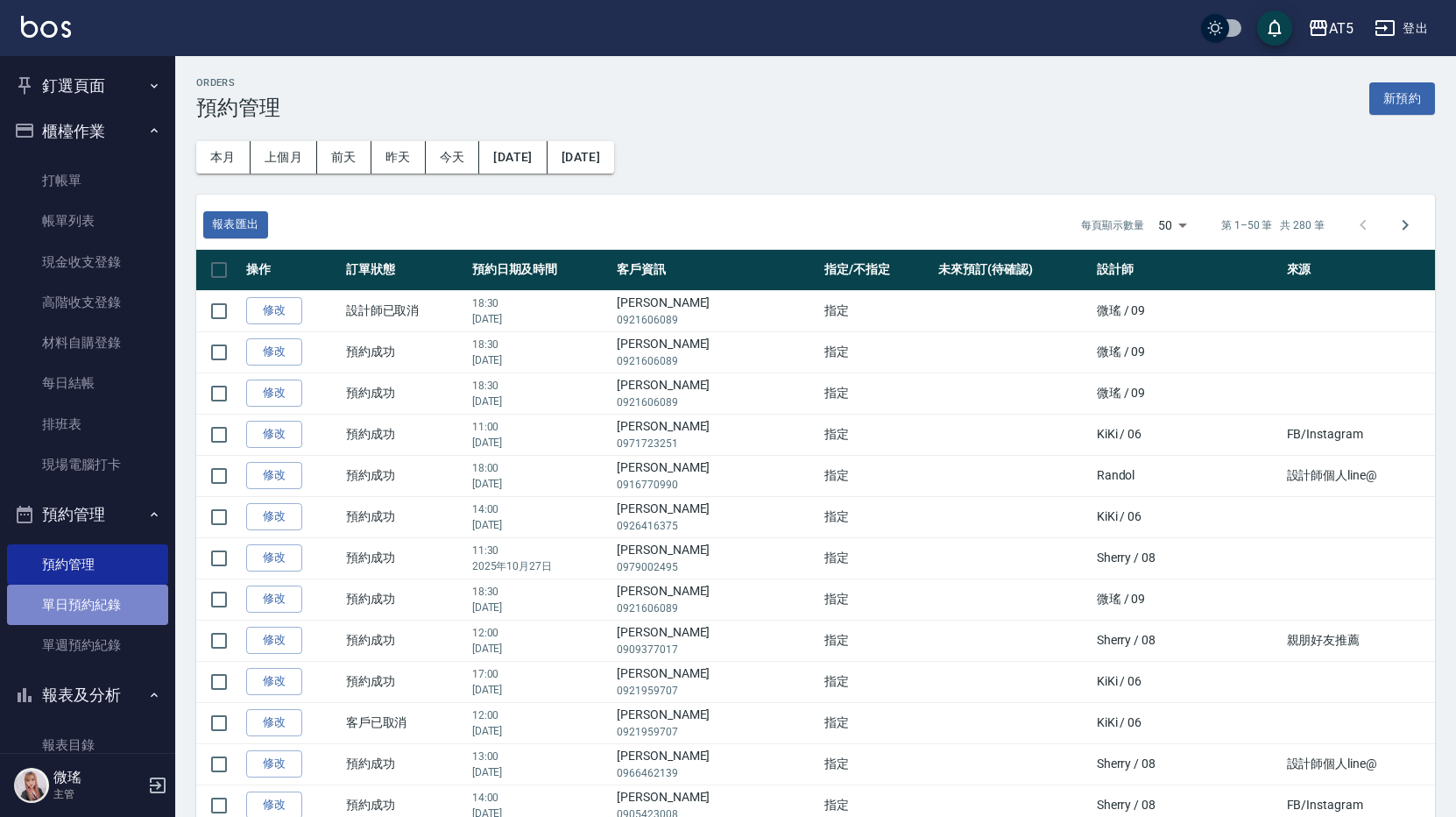
click at [116, 616] on link "單日預約紀錄" at bounding box center [87, 605] width 161 height 40
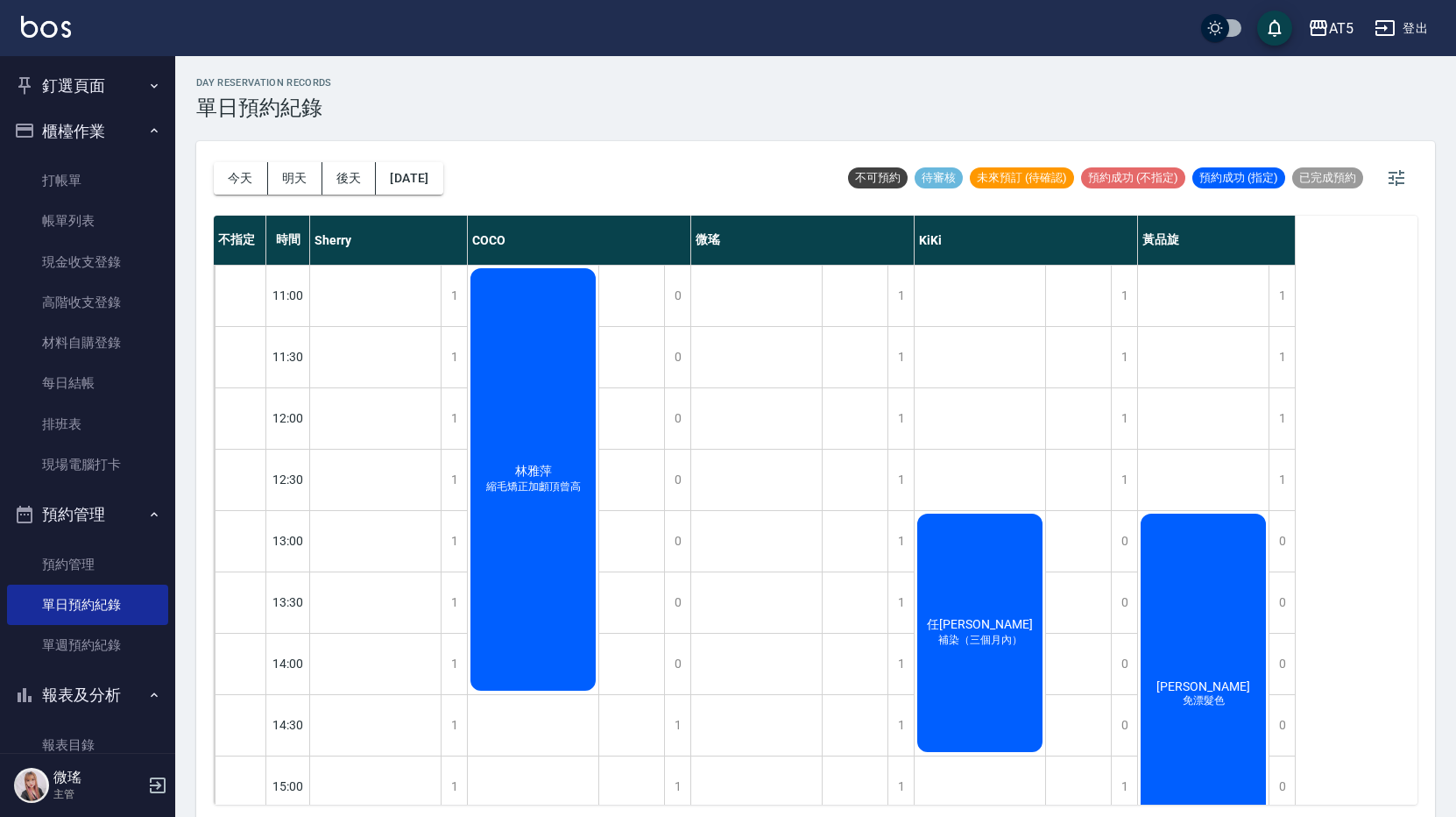
click at [536, 552] on div "林雅萍 縮毛矯正加顱頂曾高" at bounding box center [532, 479] width 130 height 428
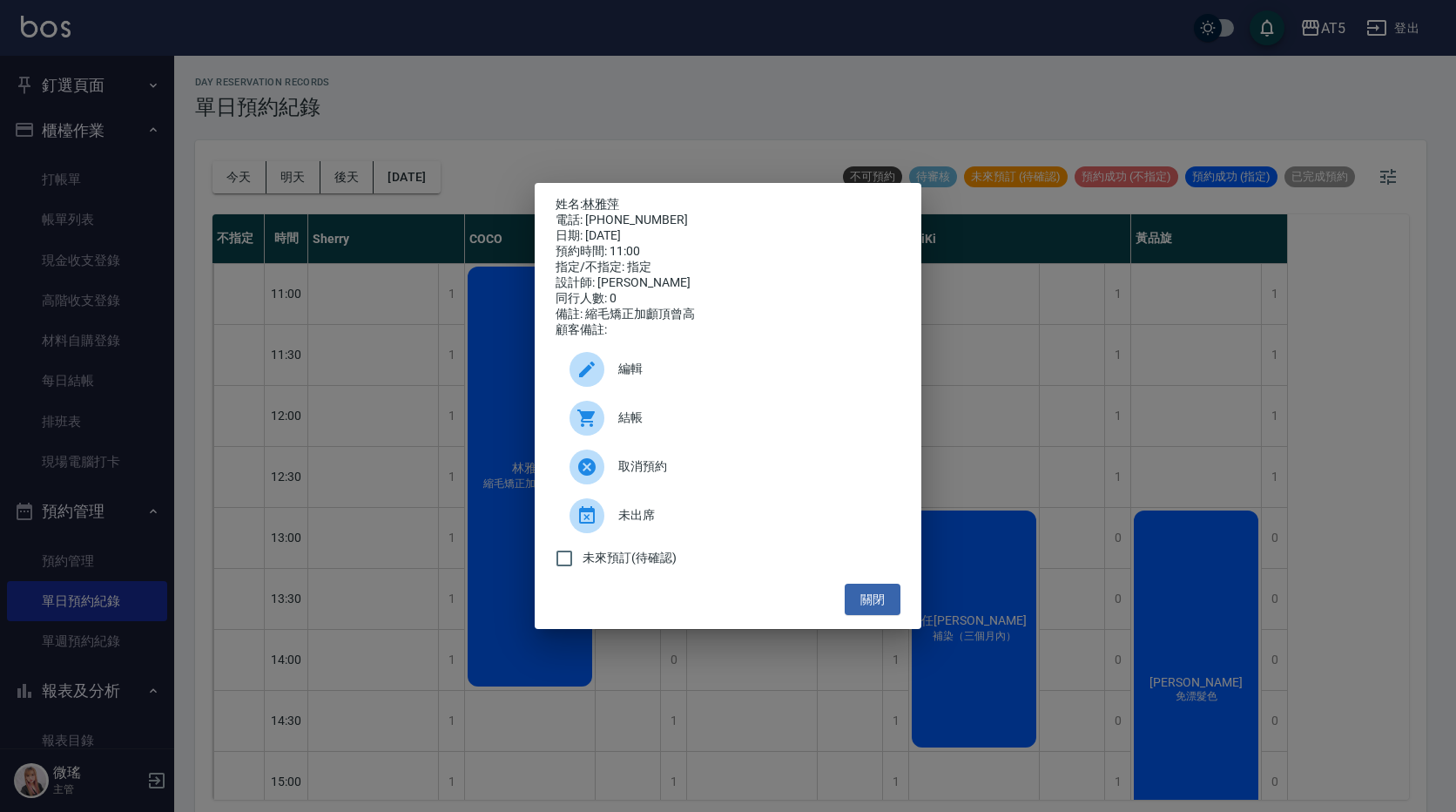
click at [649, 374] on span "編輯" at bounding box center [752, 368] width 268 height 18
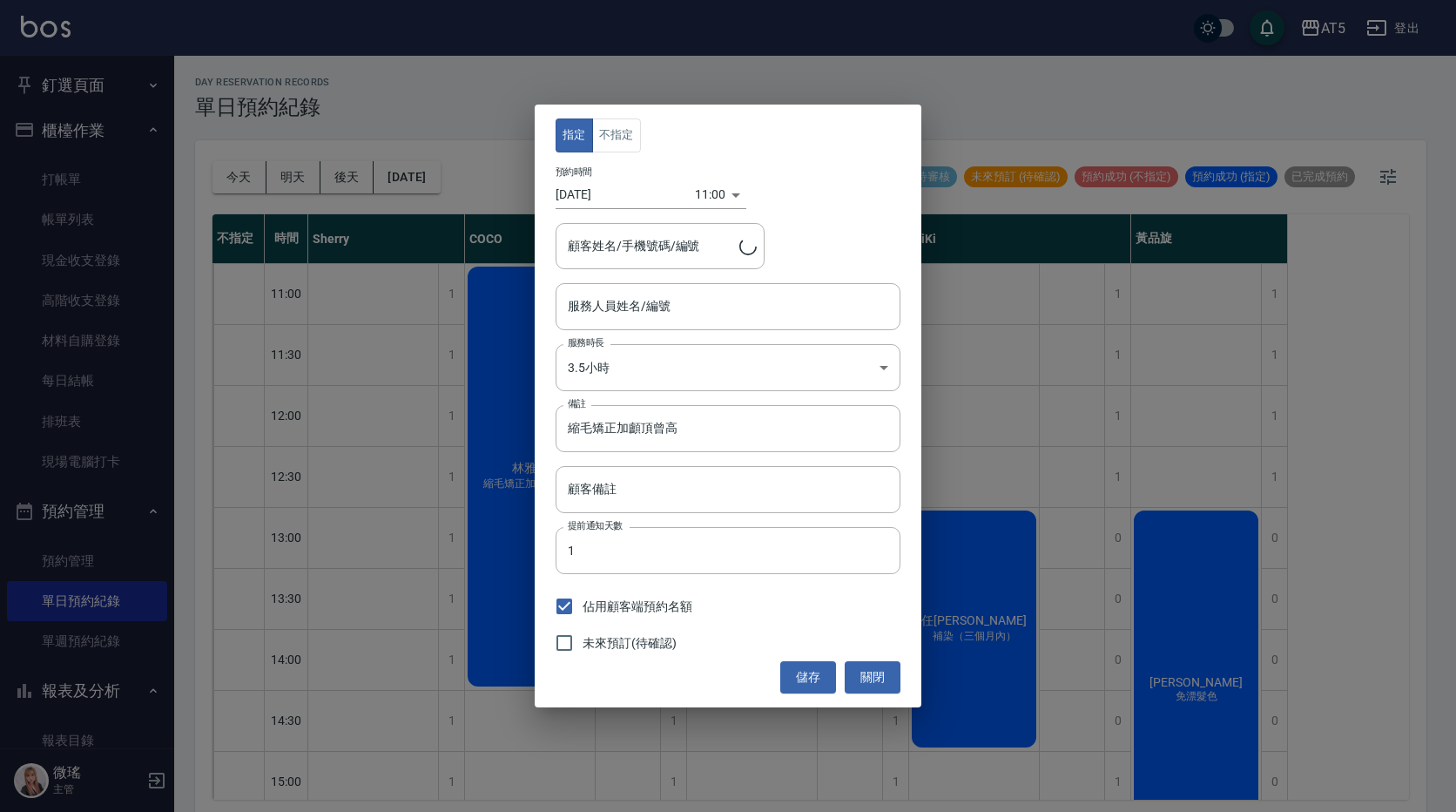
type input "林雅萍/0936747133"
type input "Coco-07"
click at [874, 685] on button "關閉" at bounding box center [873, 677] width 56 height 32
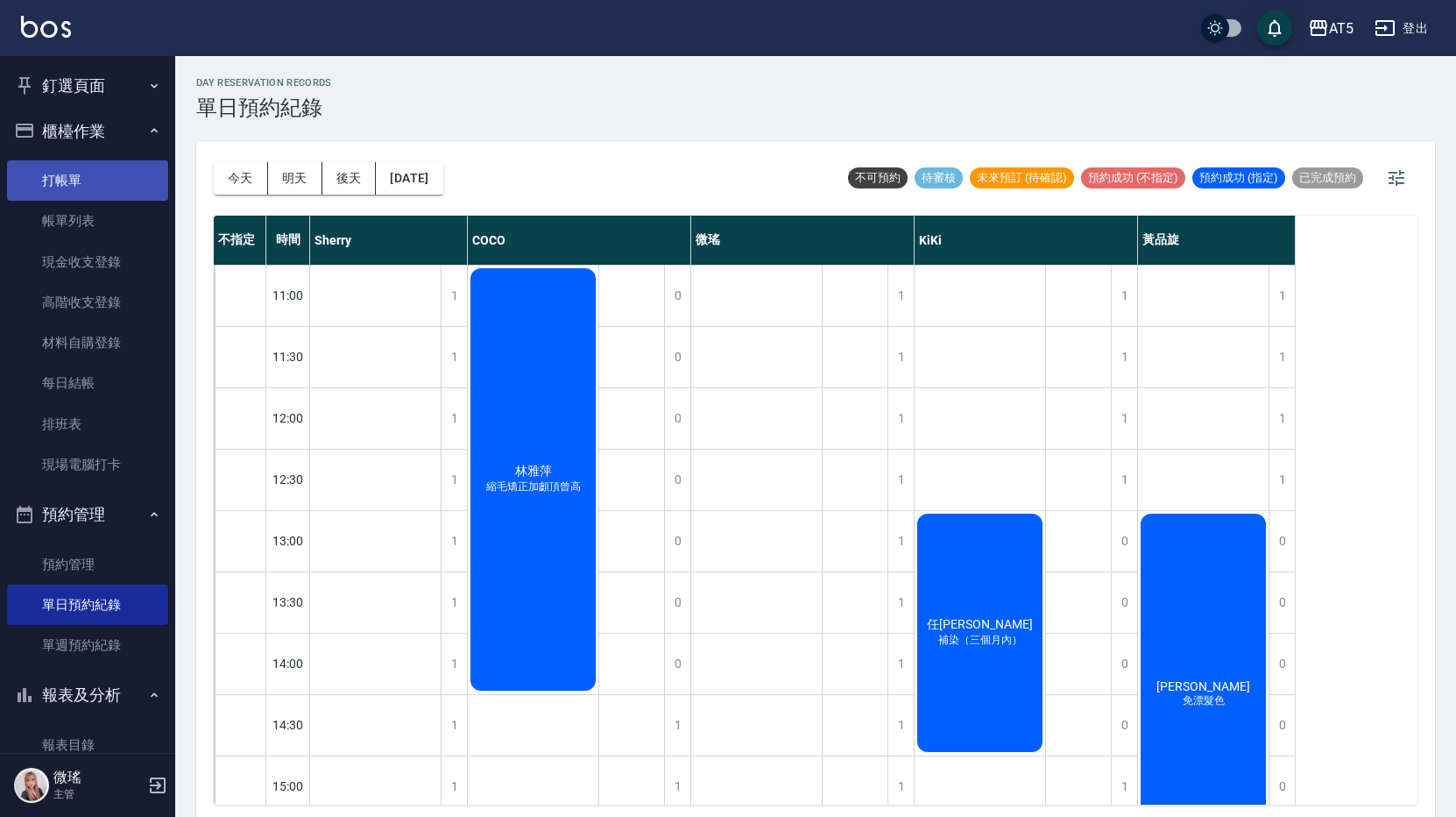
click at [36, 182] on link "打帳單" at bounding box center [87, 180] width 161 height 40
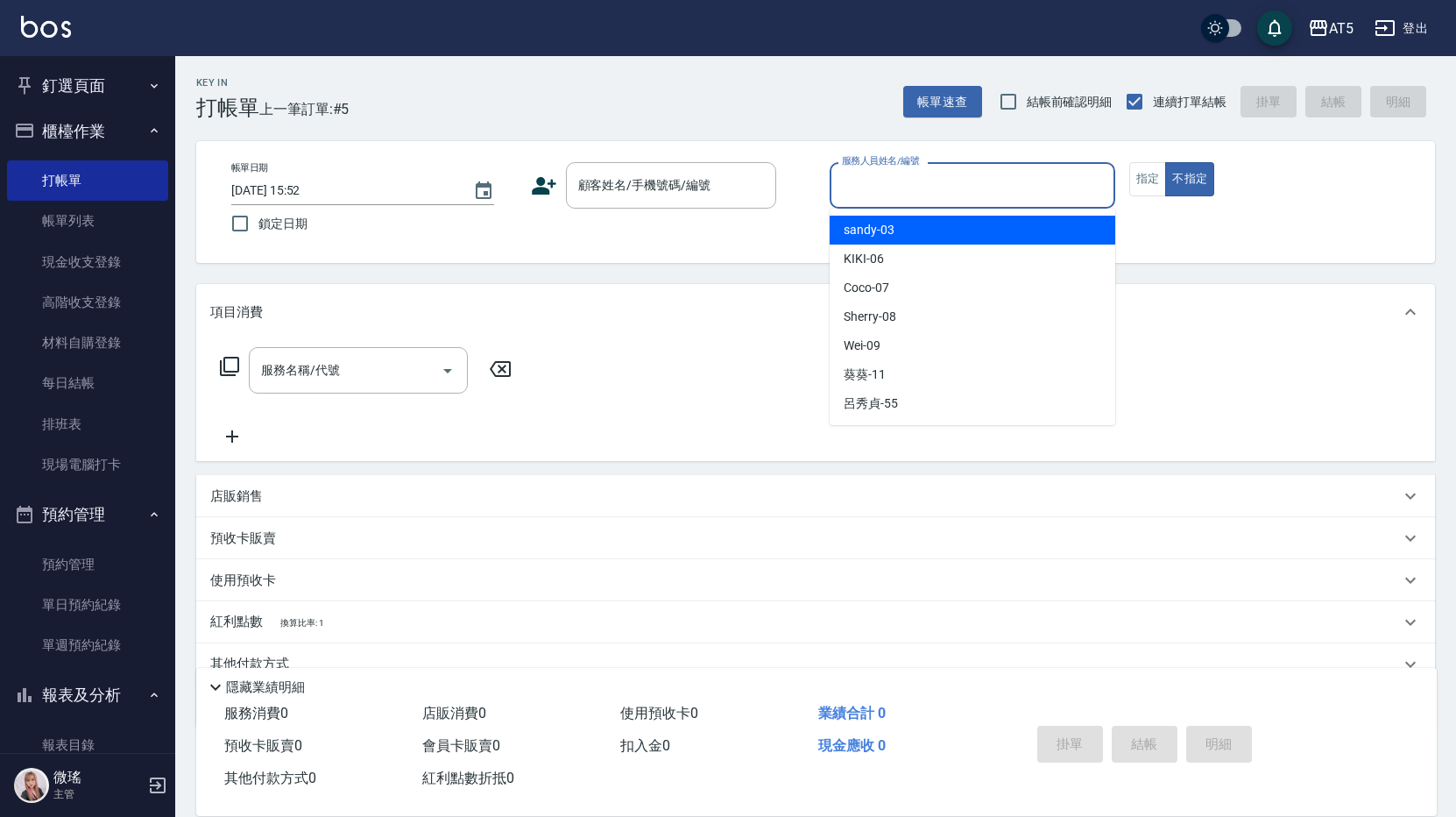
click at [898, 188] on input "服務人員姓名/編號" at bounding box center [972, 186] width 269 height 30
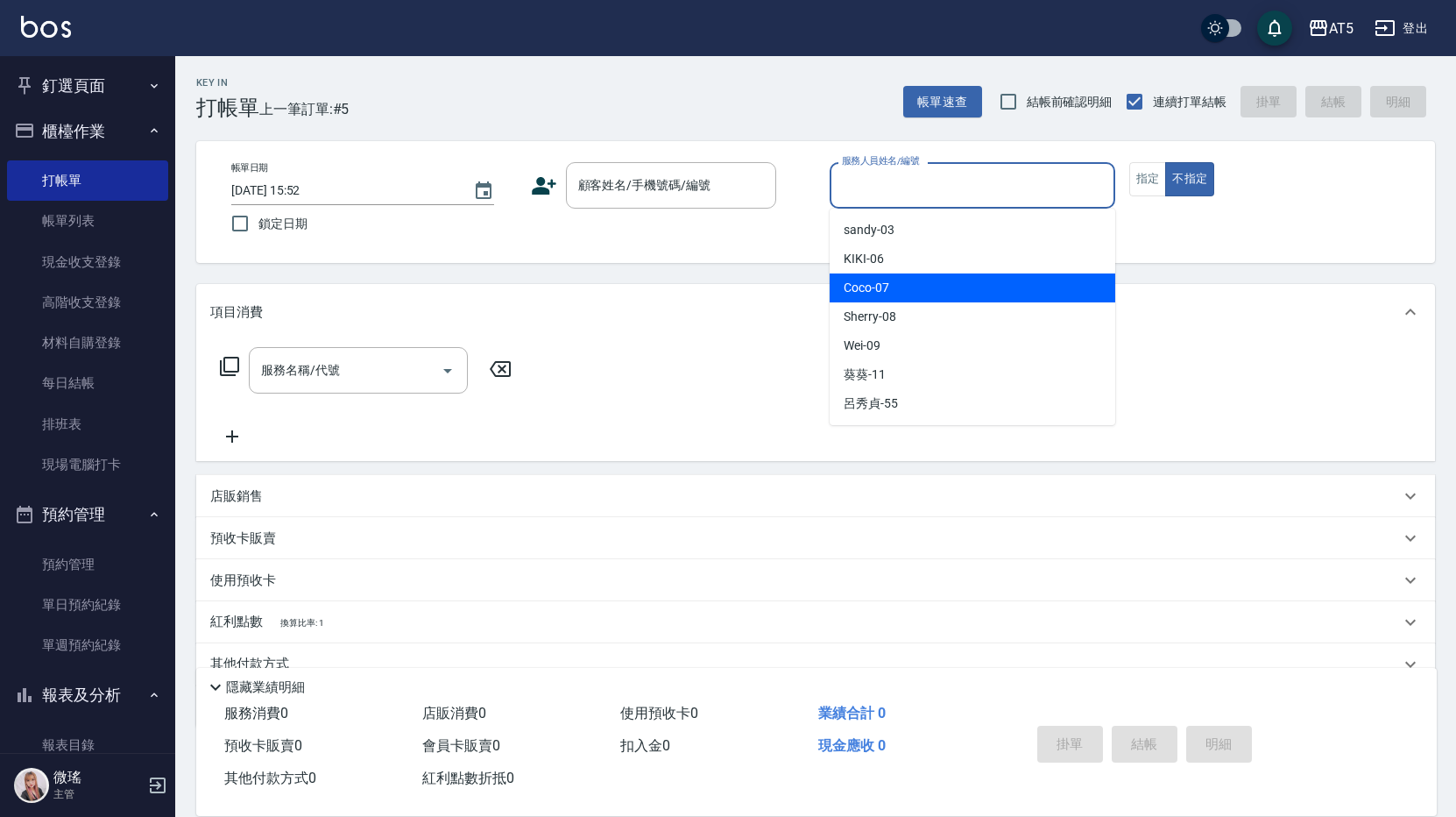
click at [915, 279] on div "Coco -07" at bounding box center [972, 288] width 286 height 29
type input "Coco-07"
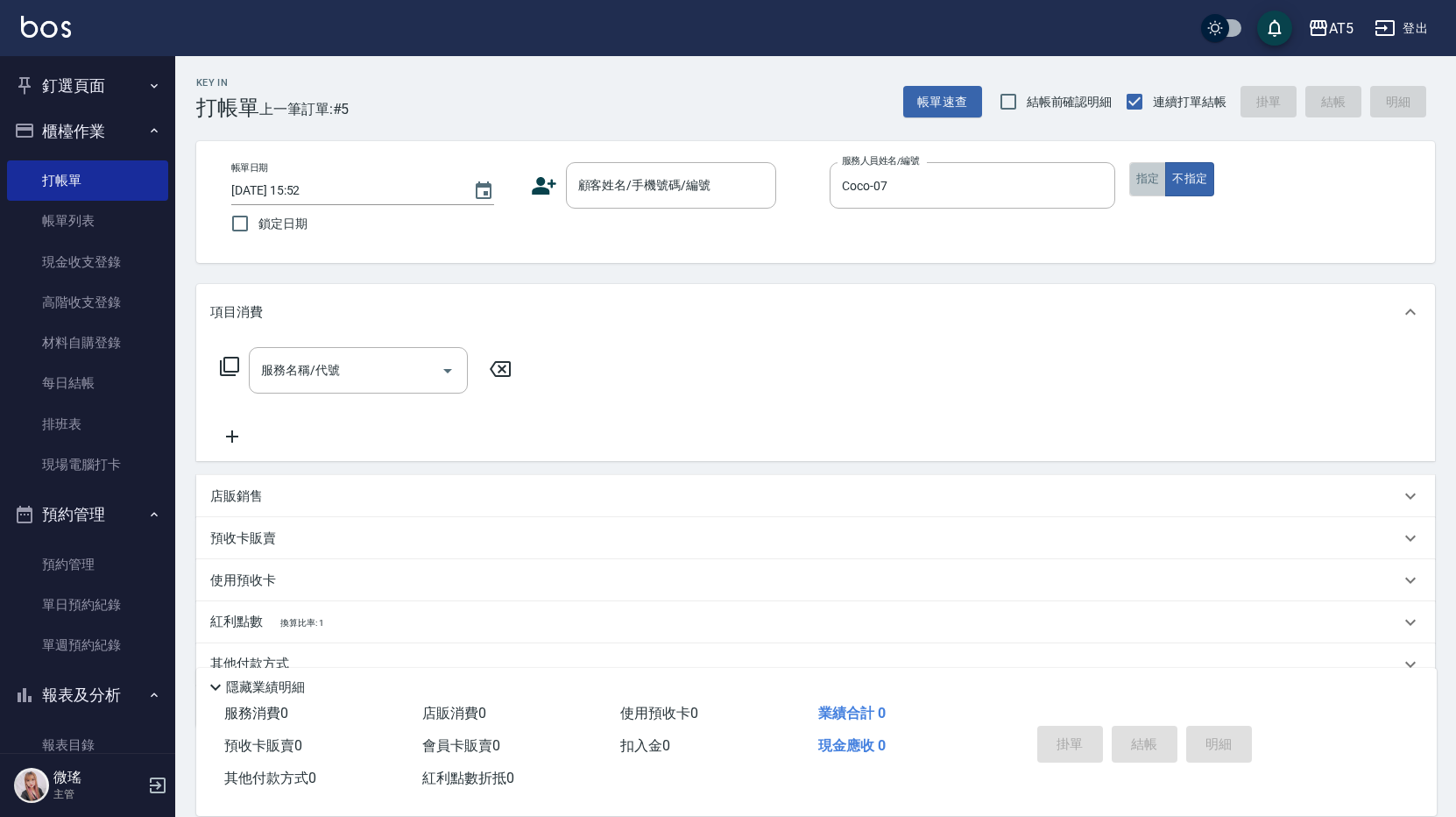
click at [1154, 181] on button "指定" at bounding box center [1148, 179] width 38 height 34
click at [651, 200] on input "顧客姓名/手機號碼/編號" at bounding box center [658, 186] width 169 height 30
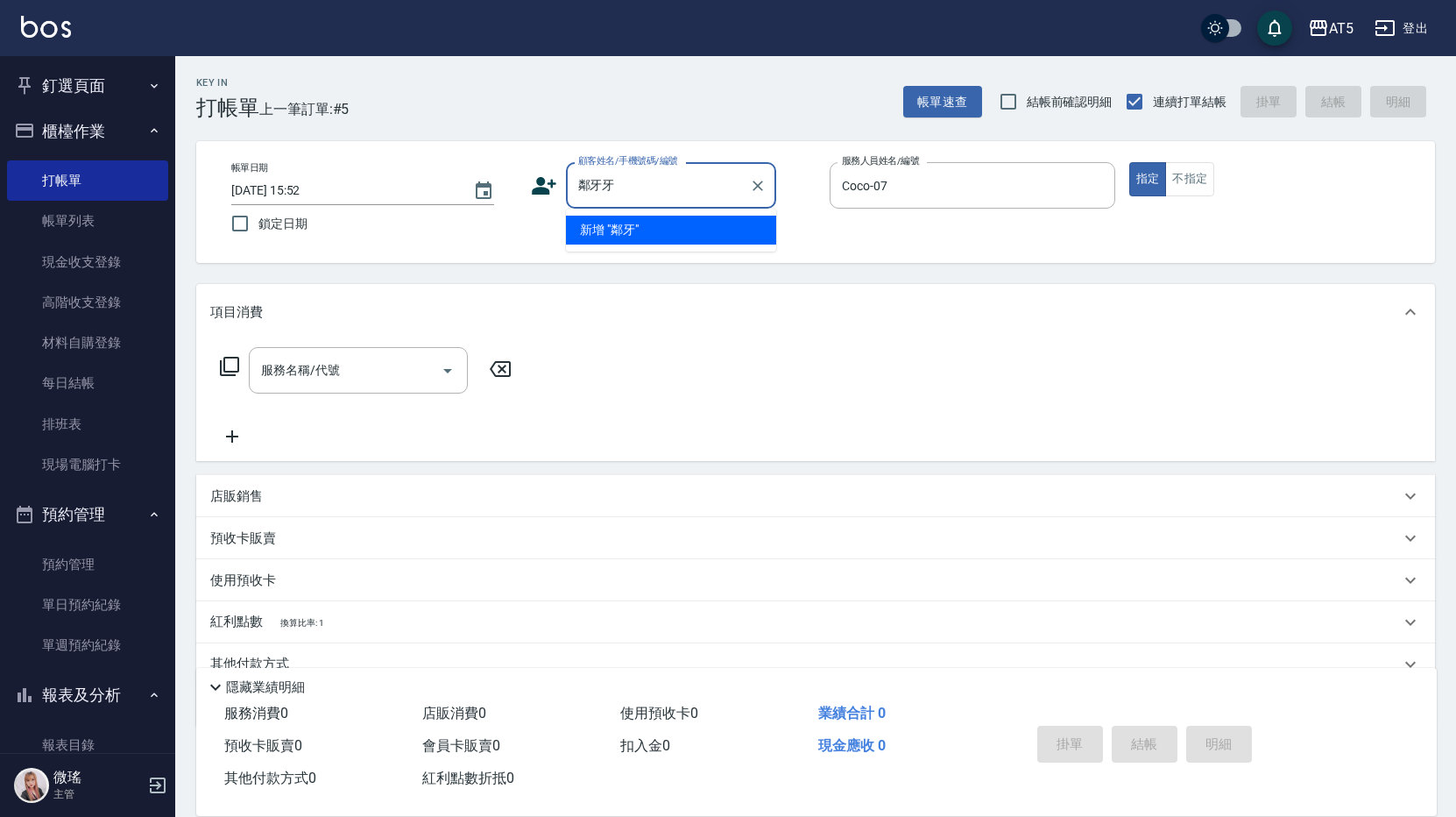
click at [643, 185] on input "鄰牙牙" at bounding box center [658, 186] width 169 height 30
type input "鄰"
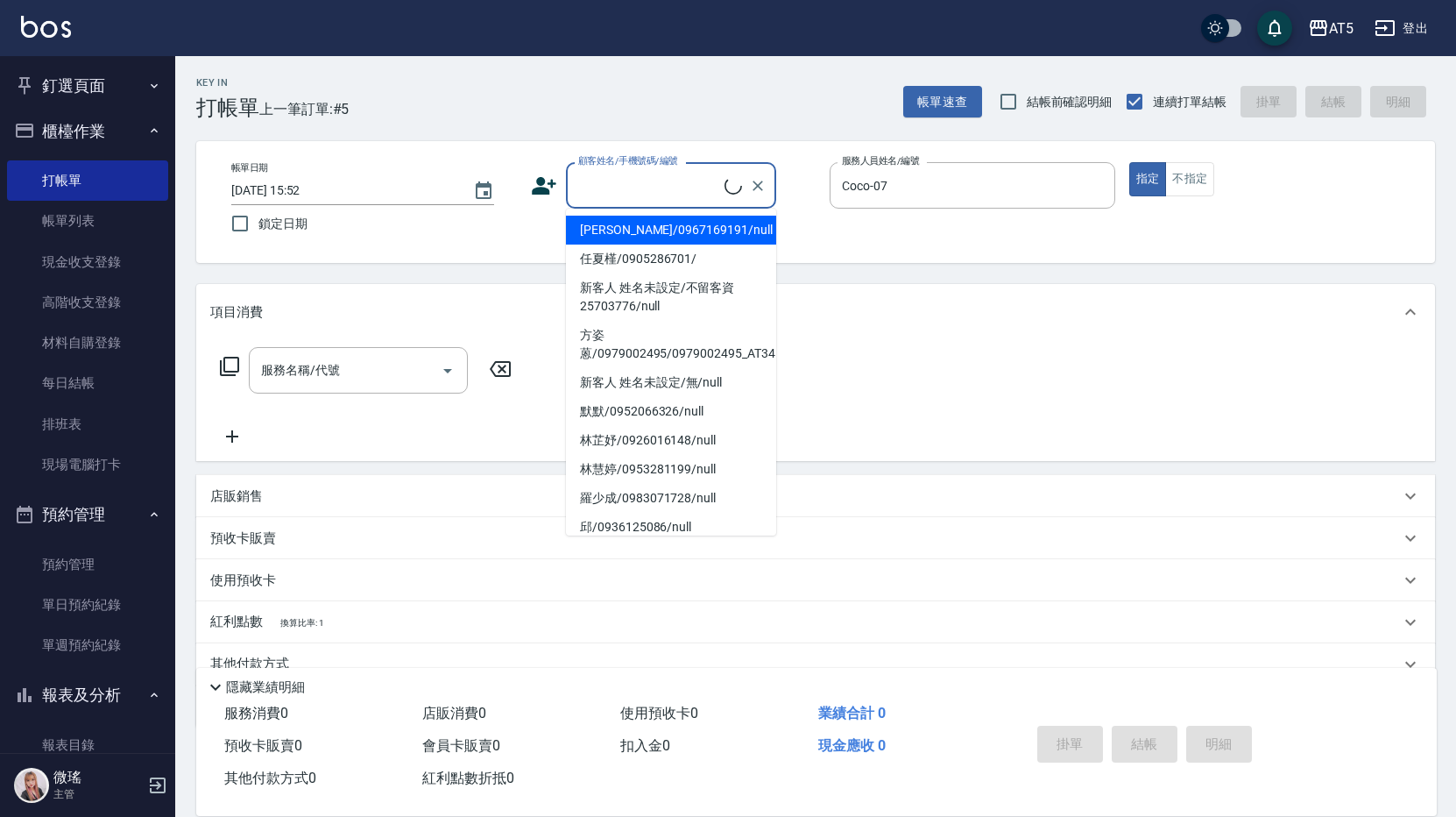
type input "ㄈ"
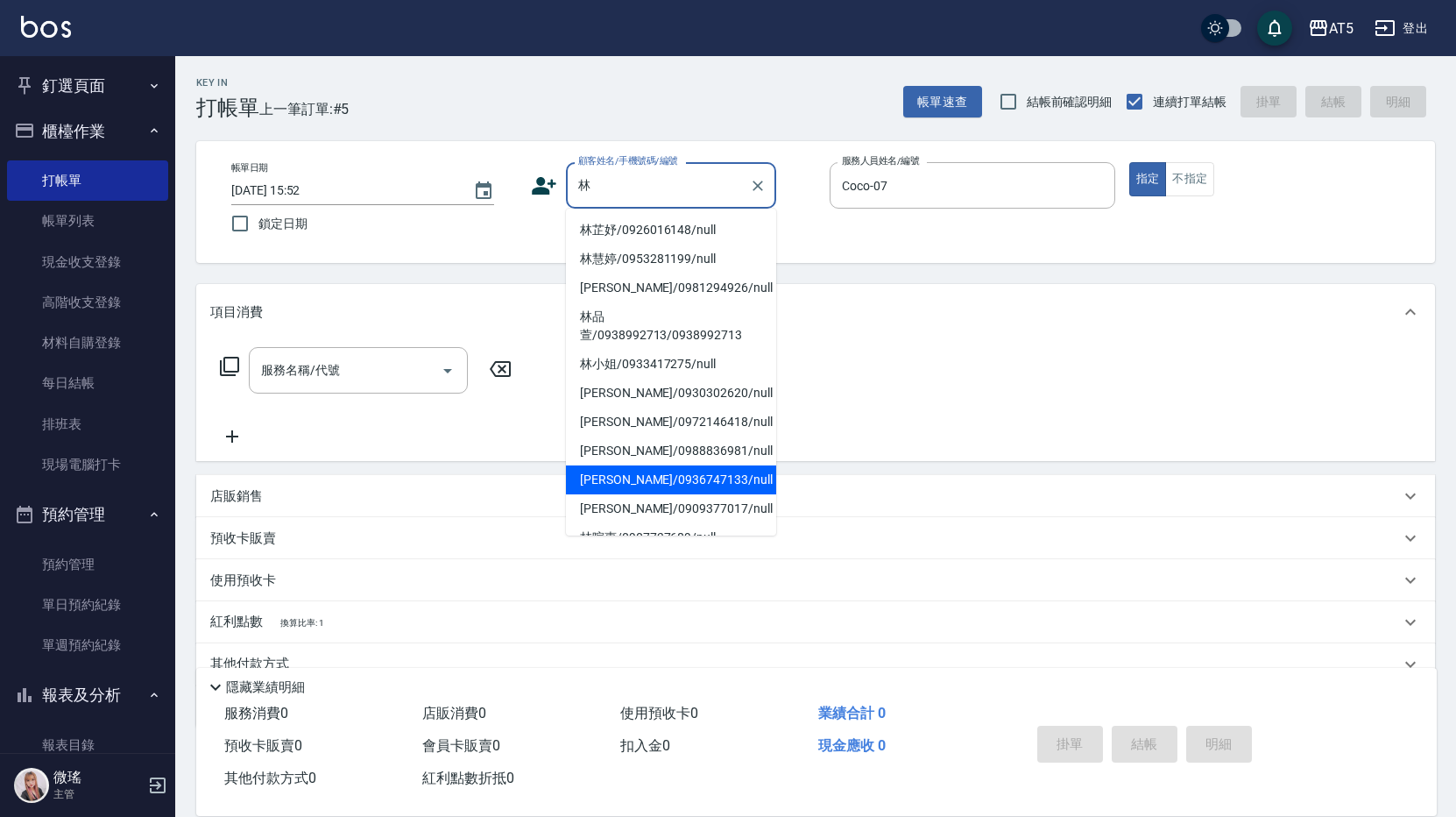
click at [646, 485] on li "林雅萍/0936747133/null" at bounding box center [670, 480] width 210 height 29
type input "林雅萍/0936747133/null"
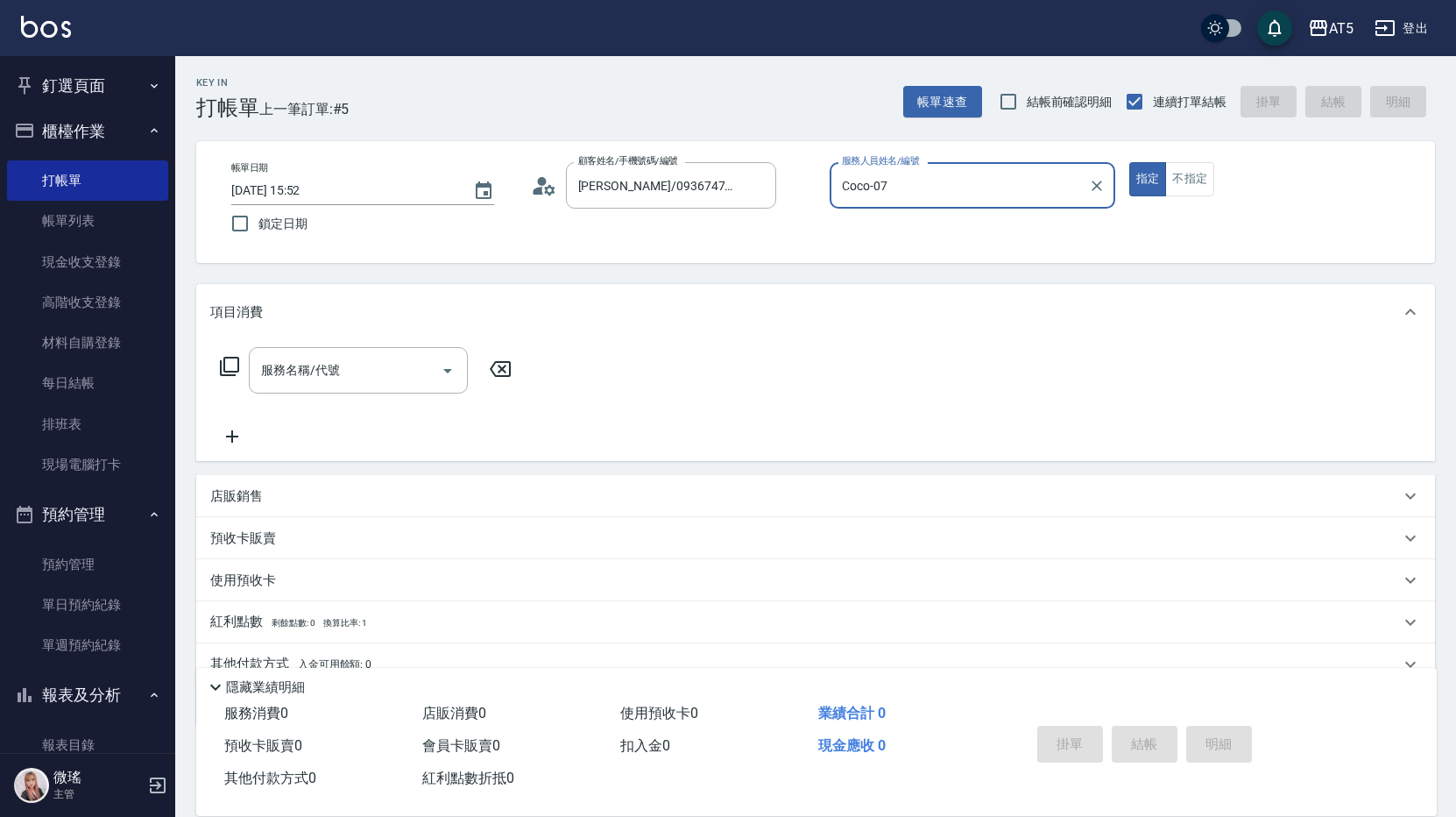
click at [222, 373] on icon at bounding box center [229, 366] width 19 height 19
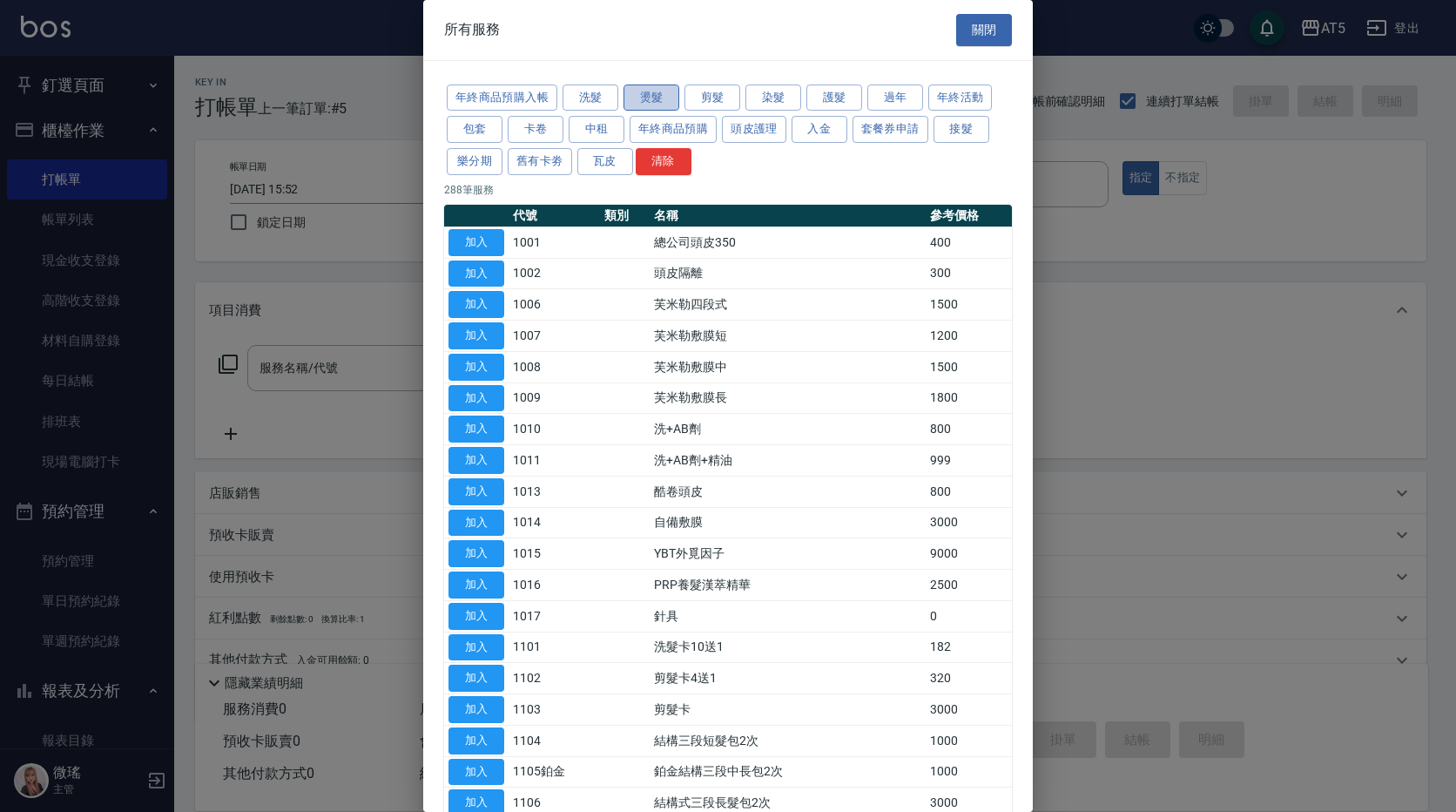
click at [660, 93] on button "燙髮" at bounding box center [651, 97] width 56 height 27
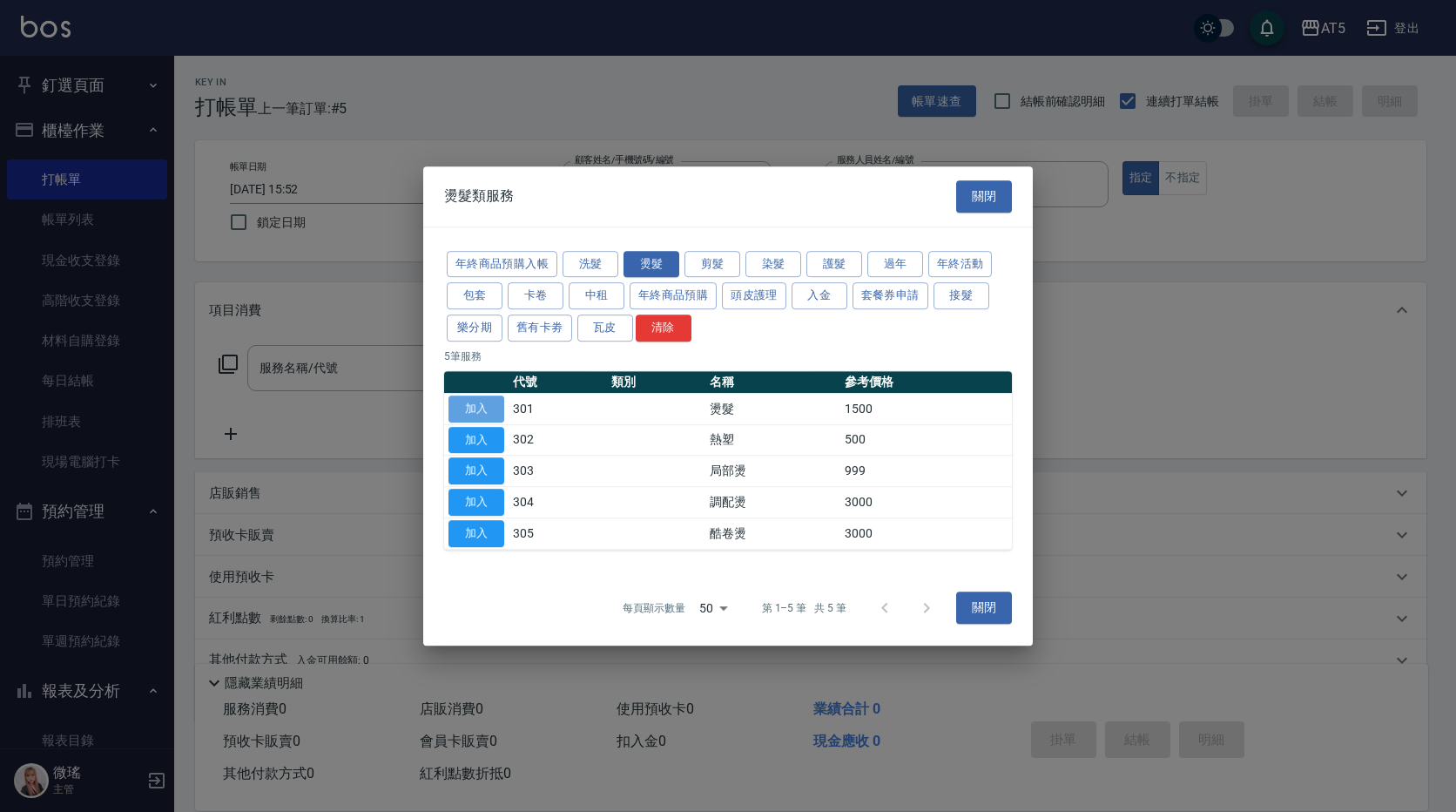
click at [491, 402] on button "加入" at bounding box center [476, 409] width 56 height 27
type input "燙髮(301)"
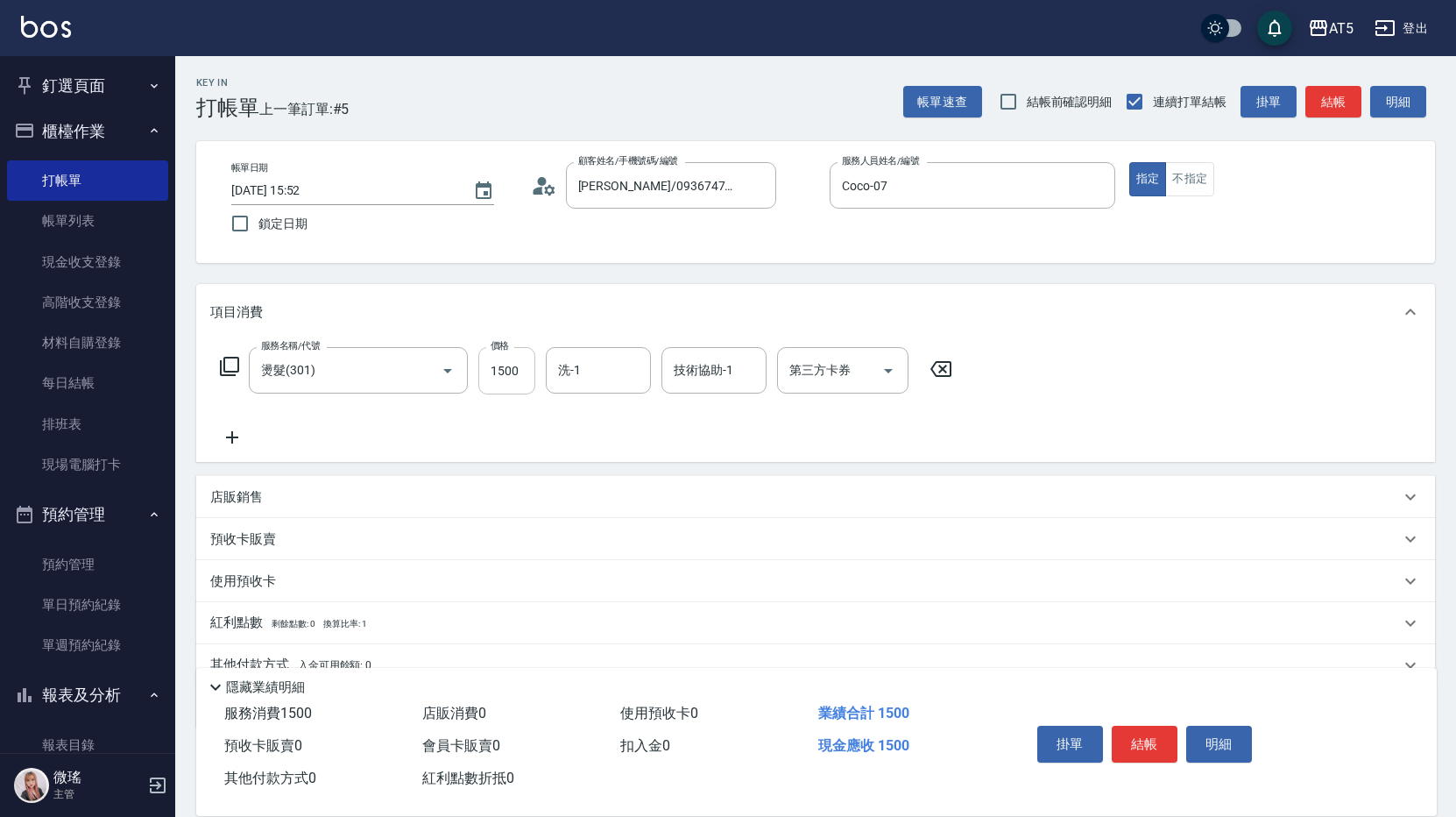
click at [505, 382] on input "1500" at bounding box center [507, 370] width 57 height 48
type input "0"
type input "11"
type input "10"
type input "1188"
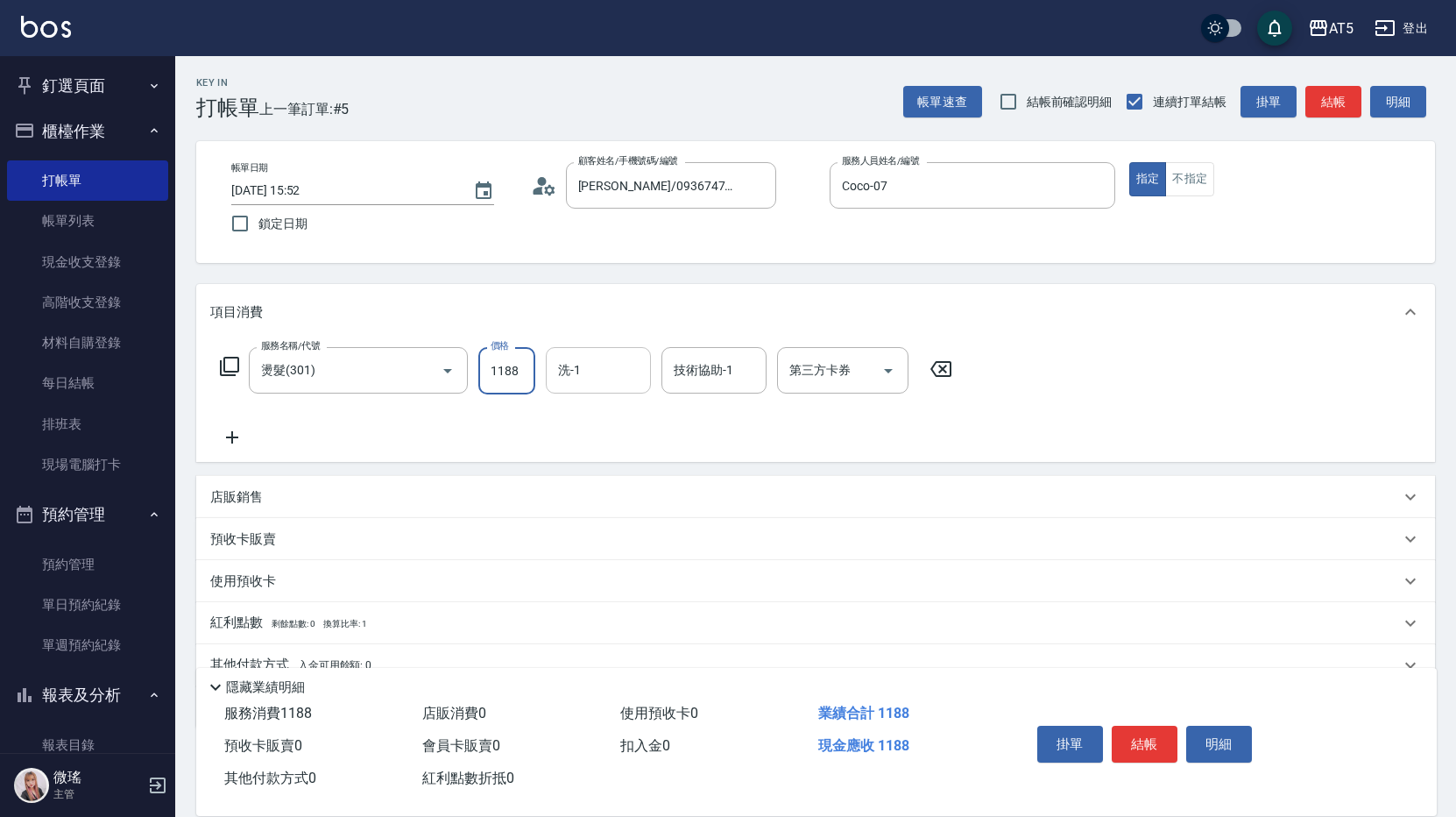
type input "10"
type input "118"
type input "0"
type input "18"
type input "10"
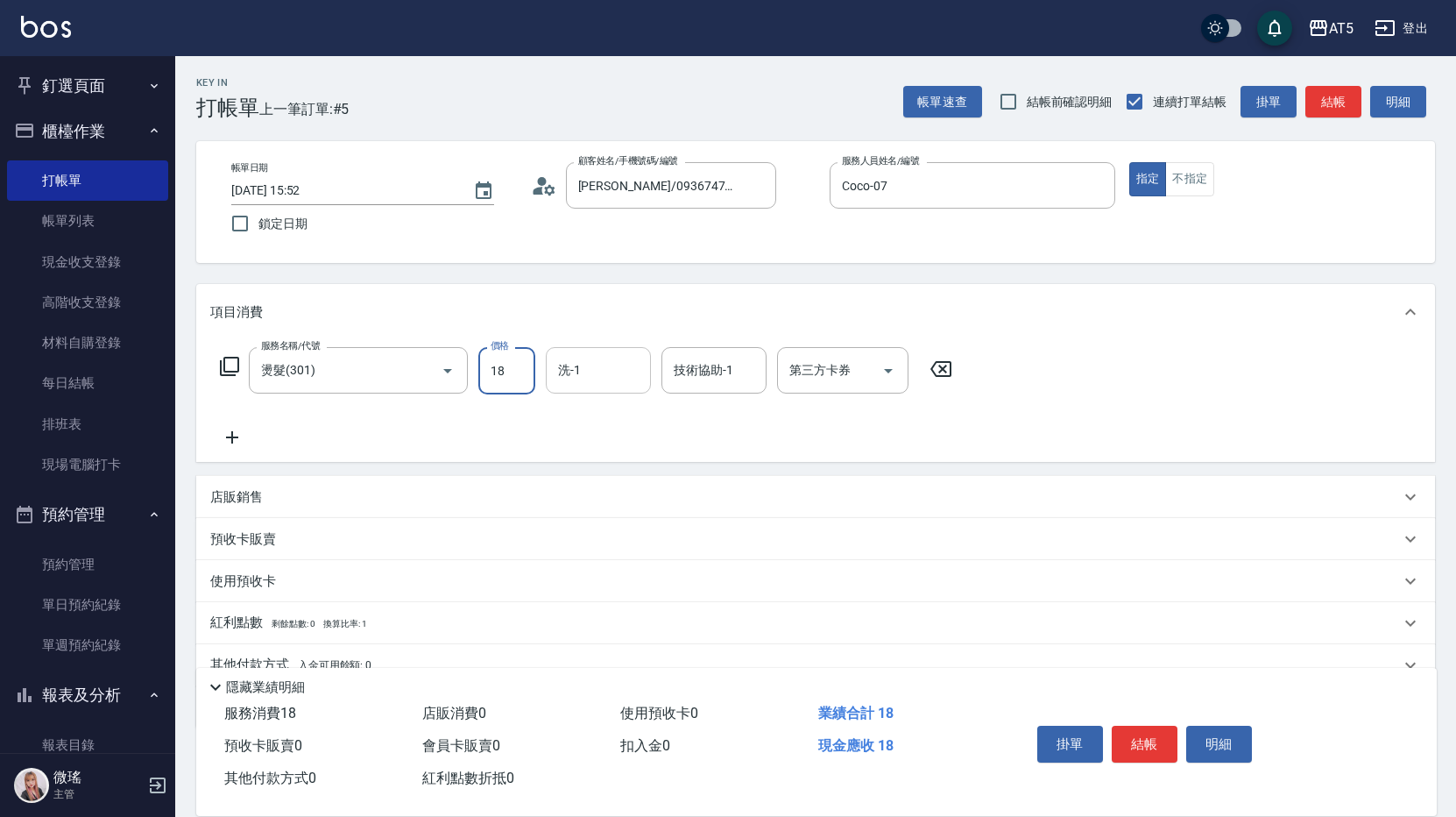
type input "188"
type input "180"
type input "1880"
click at [233, 362] on icon at bounding box center [229, 367] width 21 height 21
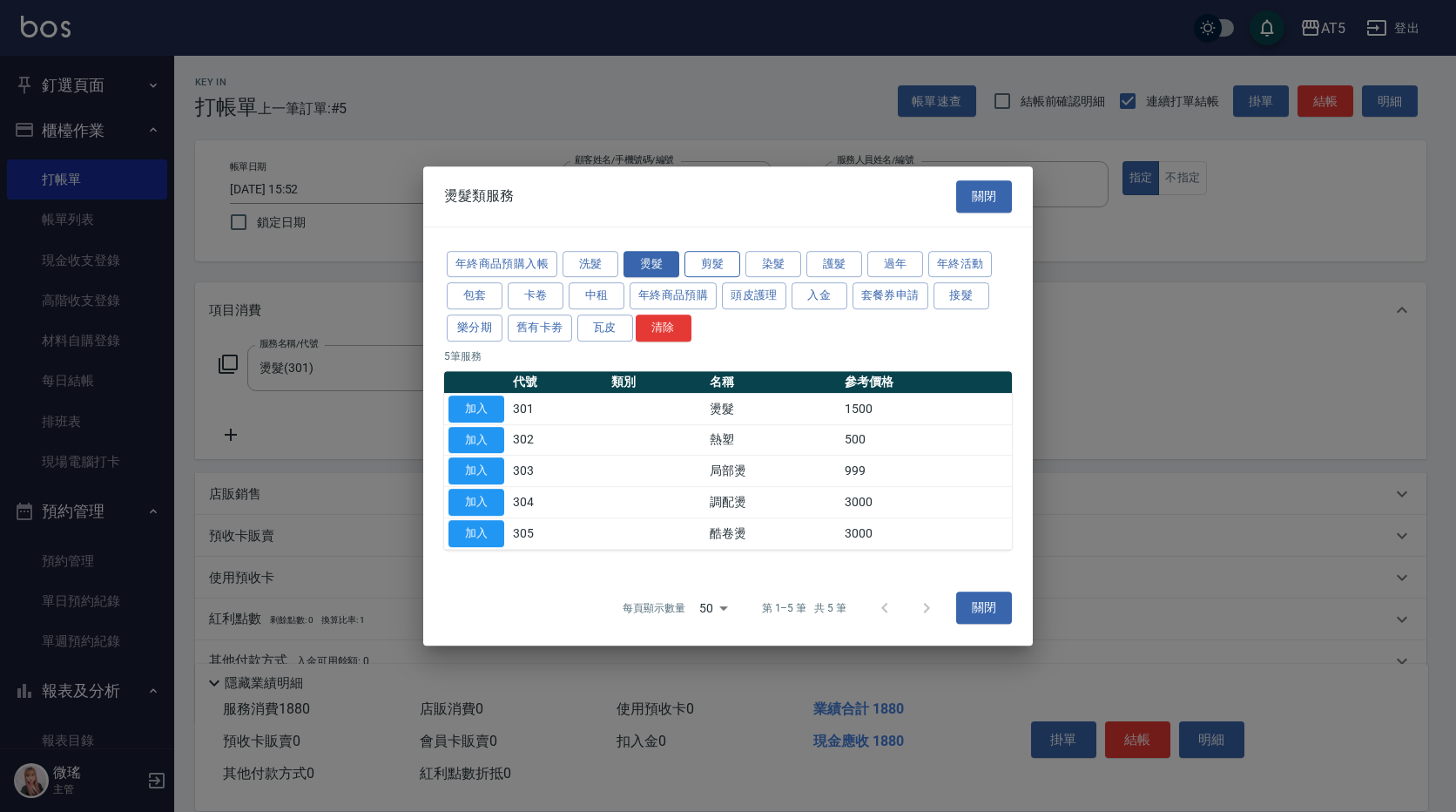
click at [719, 267] on button "剪髮" at bounding box center [712, 264] width 56 height 27
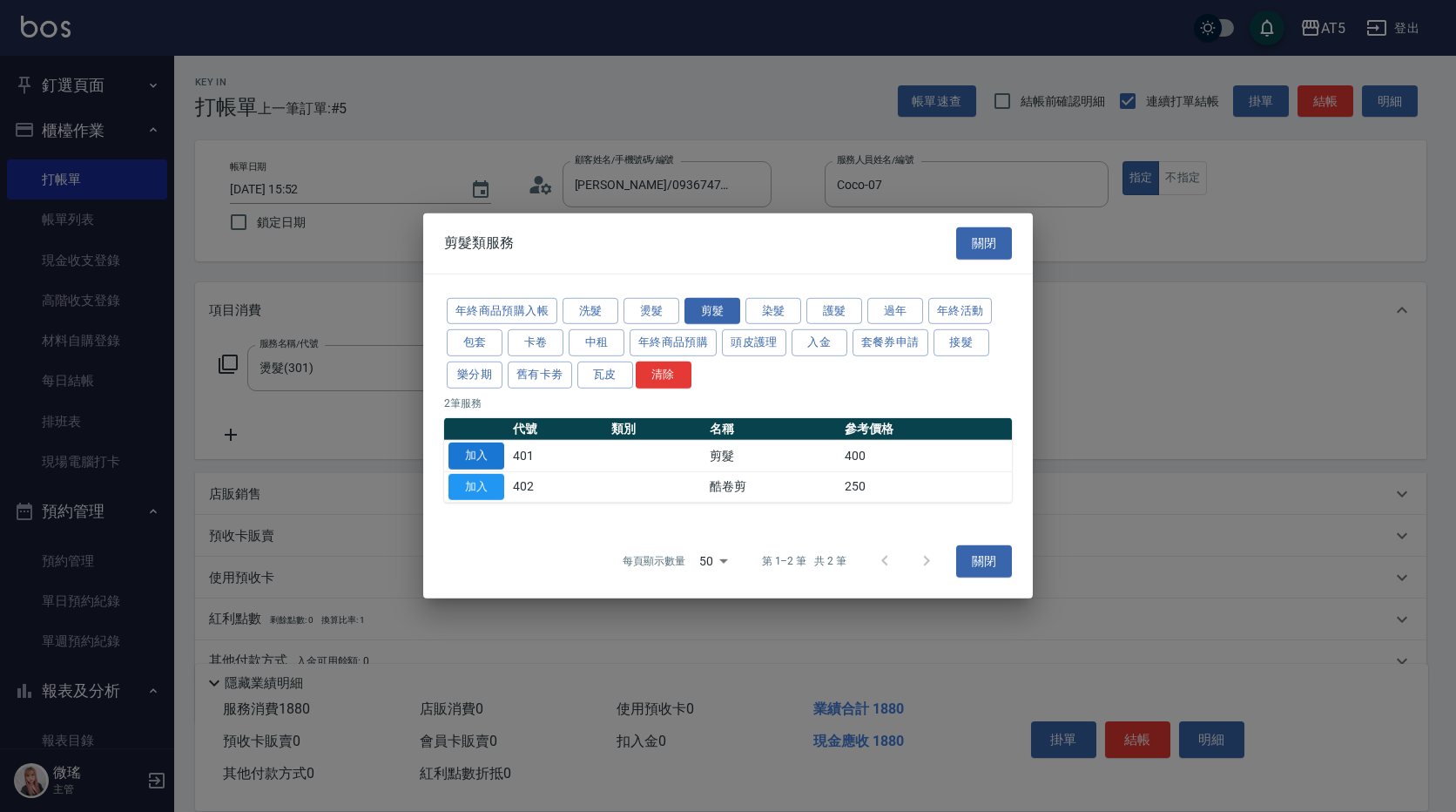
click at [476, 452] on button "加入" at bounding box center [476, 455] width 56 height 27
type input "220"
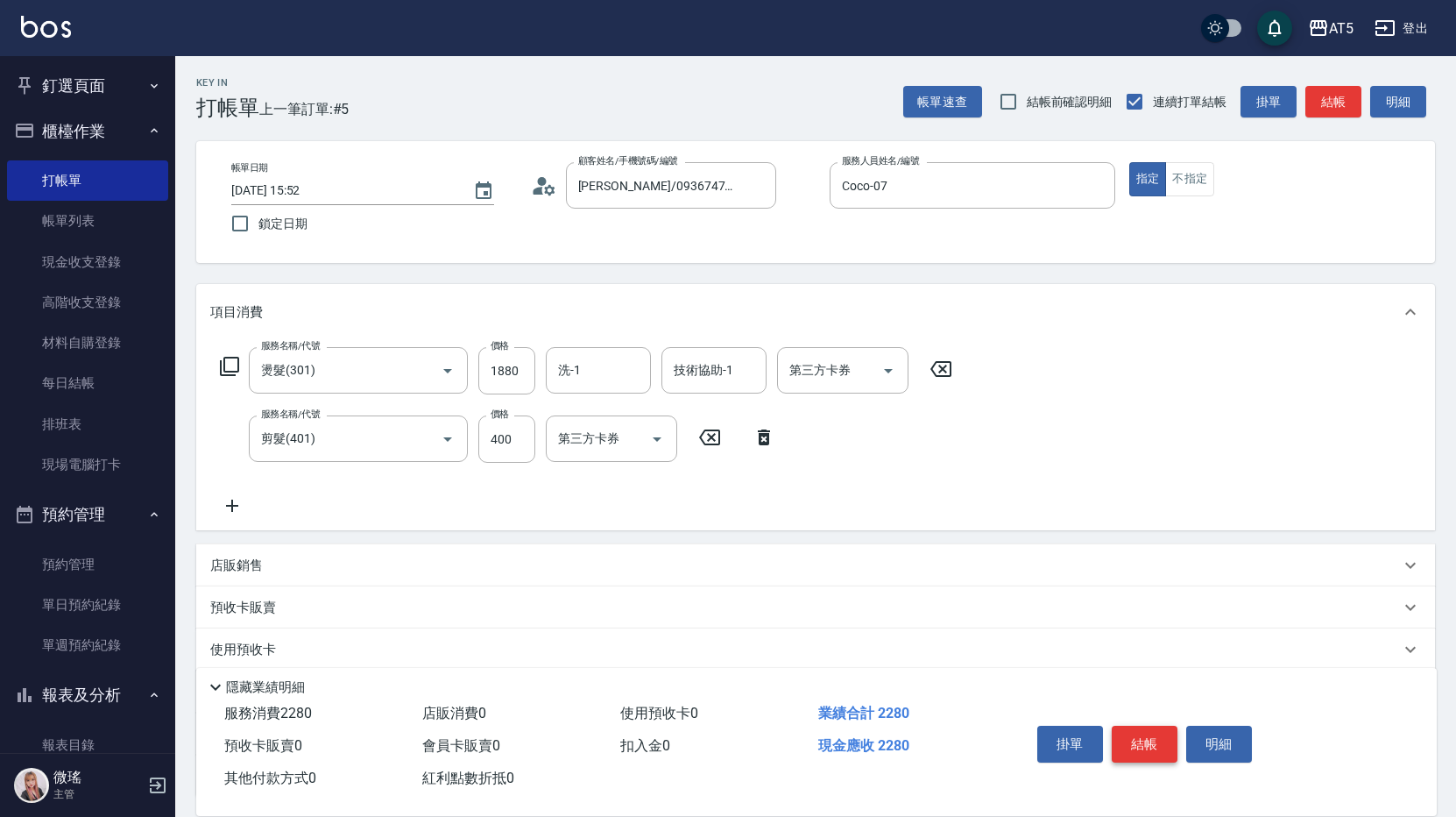
click at [1147, 739] on button "結帳" at bounding box center [1145, 744] width 66 height 37
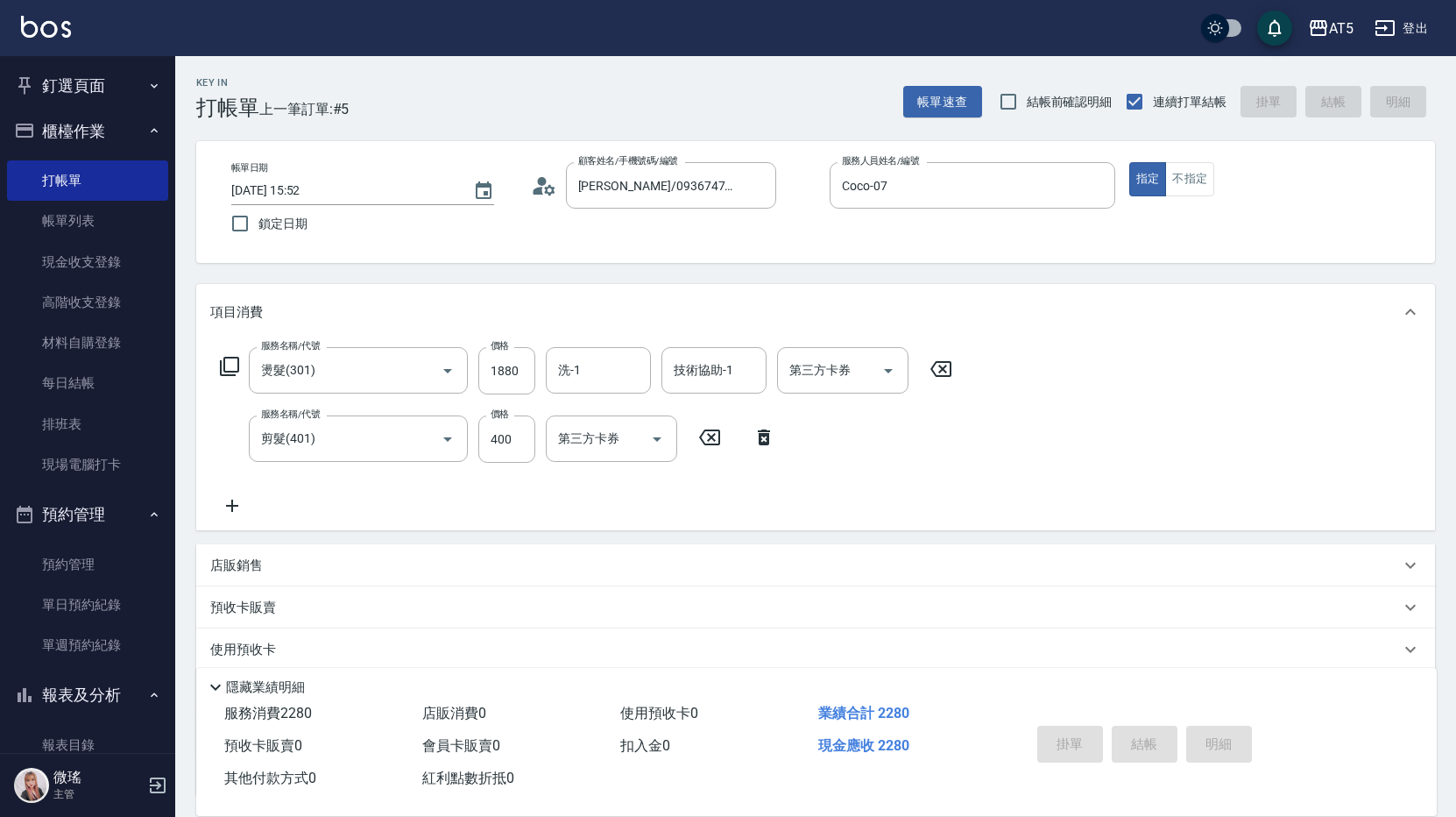
type input "2025/09/26 15:53"
type input "0"
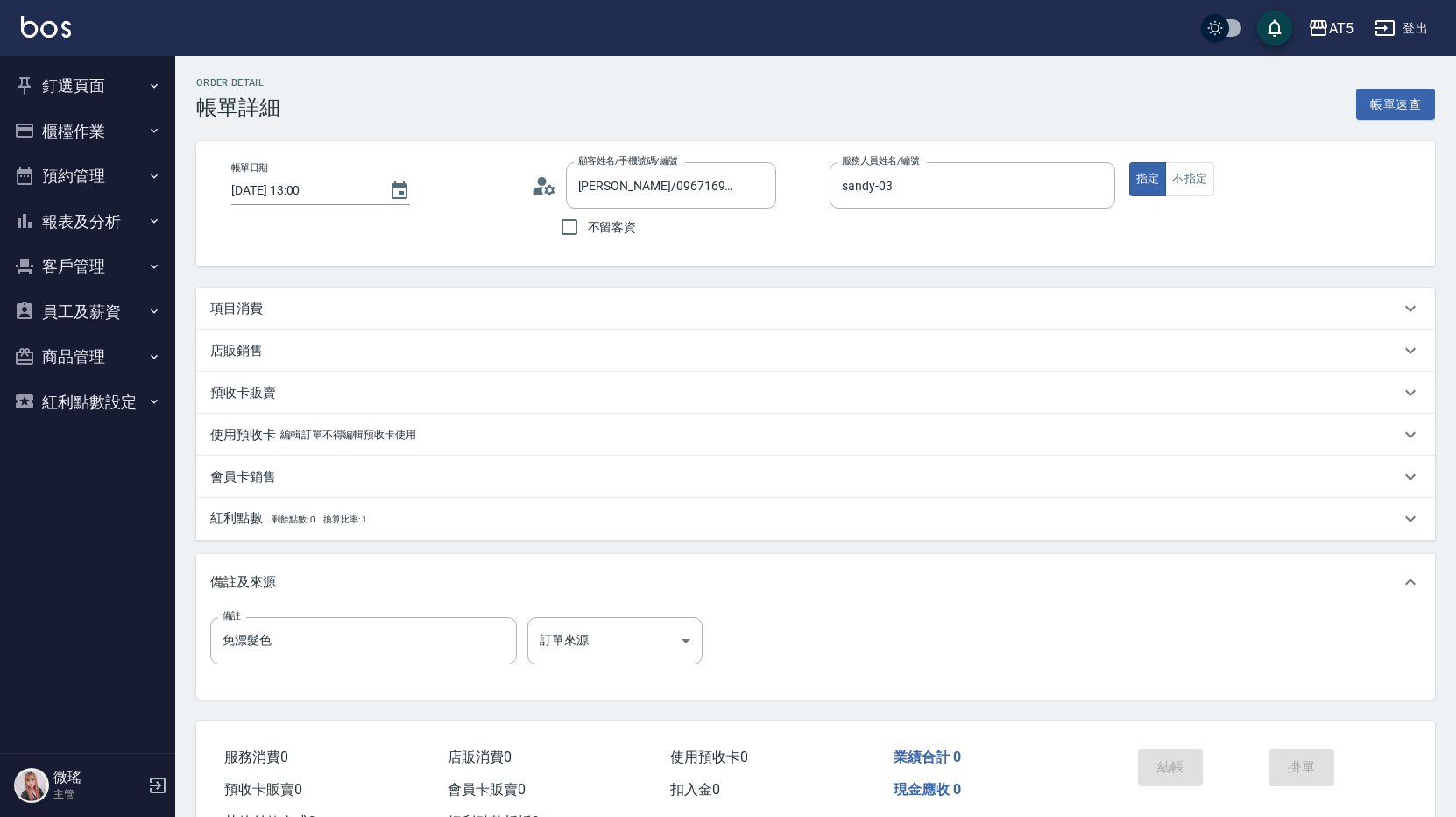
click at [288, 310] on div "項目消費" at bounding box center [806, 309] width 1190 height 18
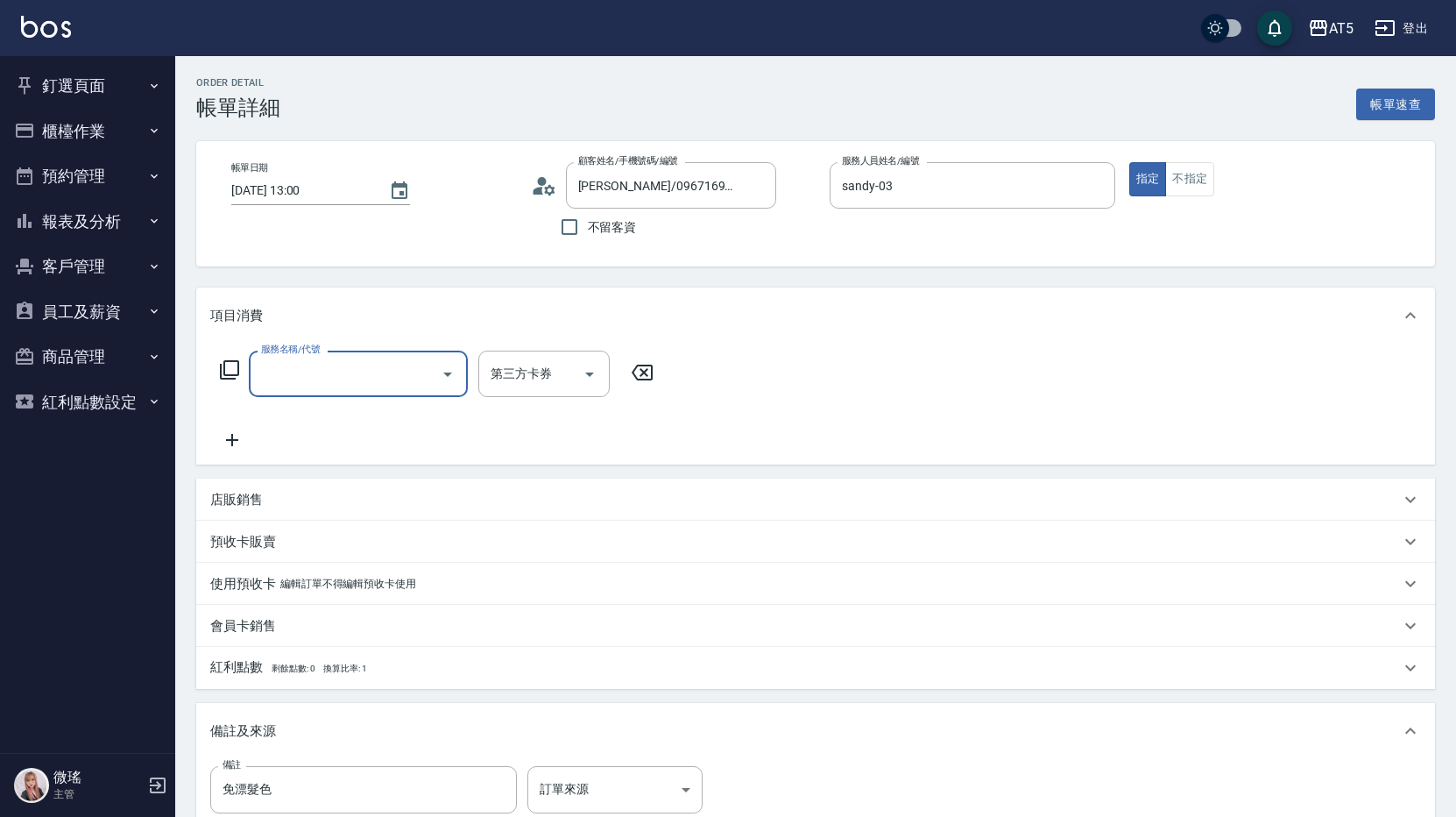
scroll to position [1, 0]
click at [238, 369] on icon at bounding box center [229, 369] width 19 height 19
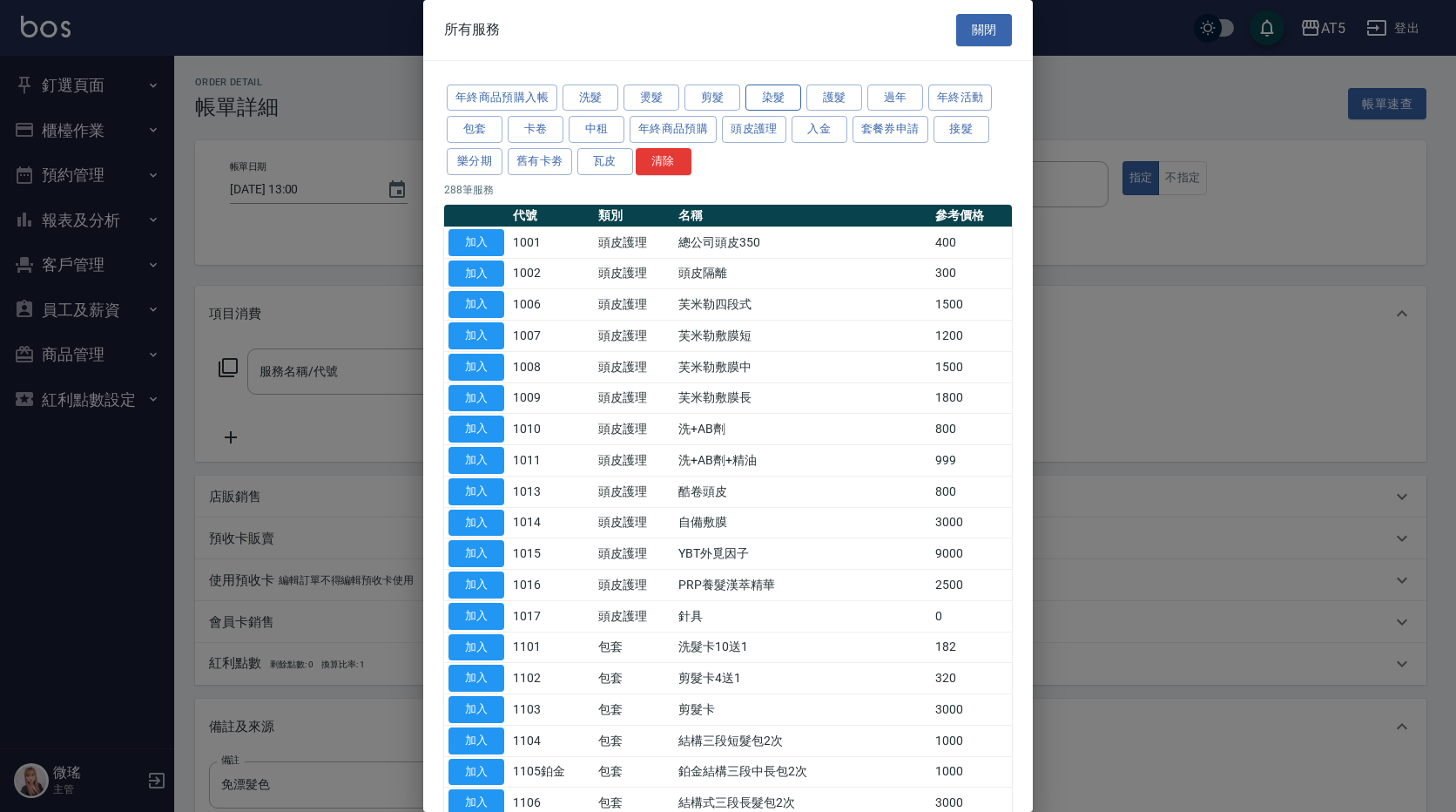
drag, startPoint x: 759, startPoint y: 90, endPoint x: 677, endPoint y: 161, distance: 108.5
click at [758, 91] on button "染髮" at bounding box center [773, 97] width 56 height 27
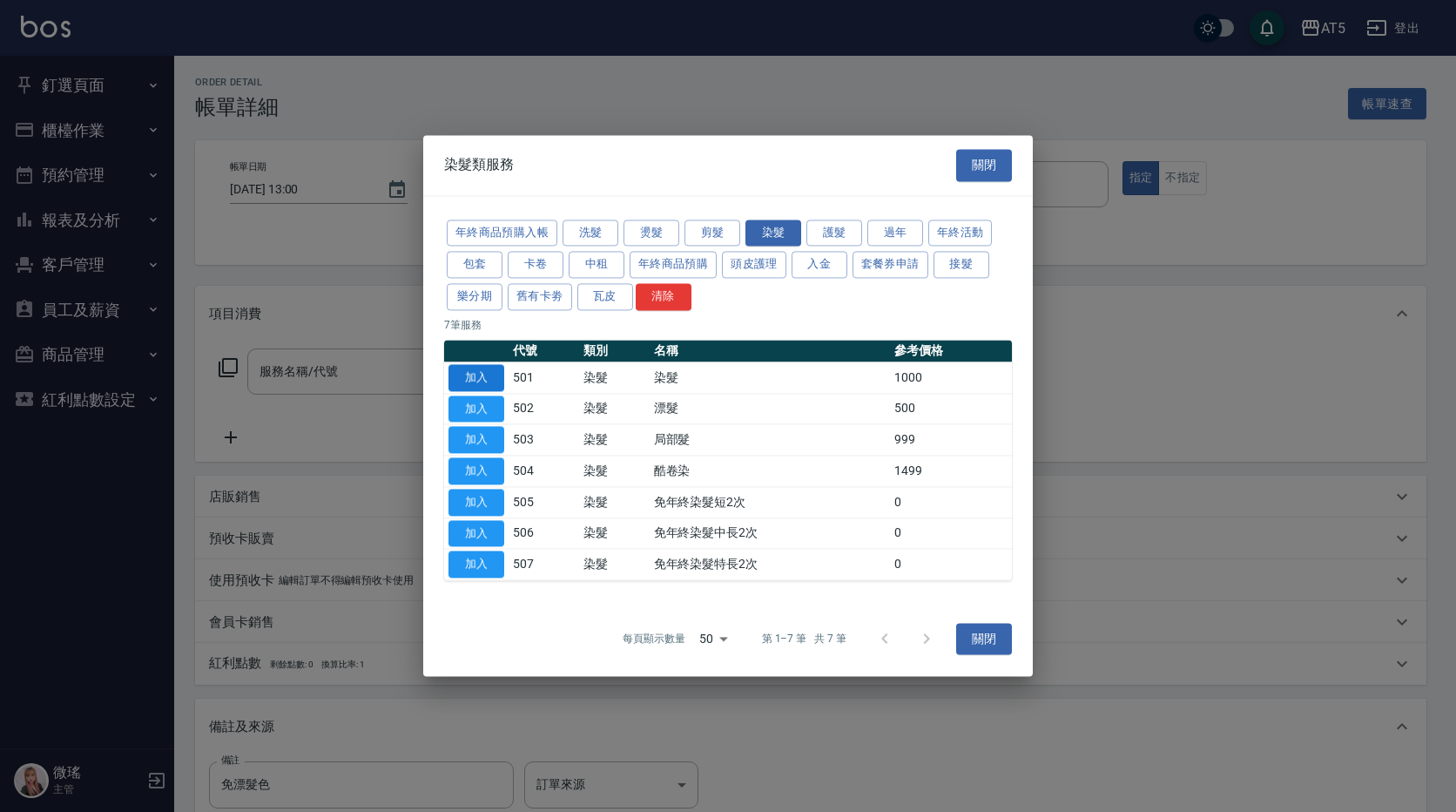
click at [472, 385] on button "加入" at bounding box center [476, 378] width 56 height 27
type input "染髮(501)"
type input "100"
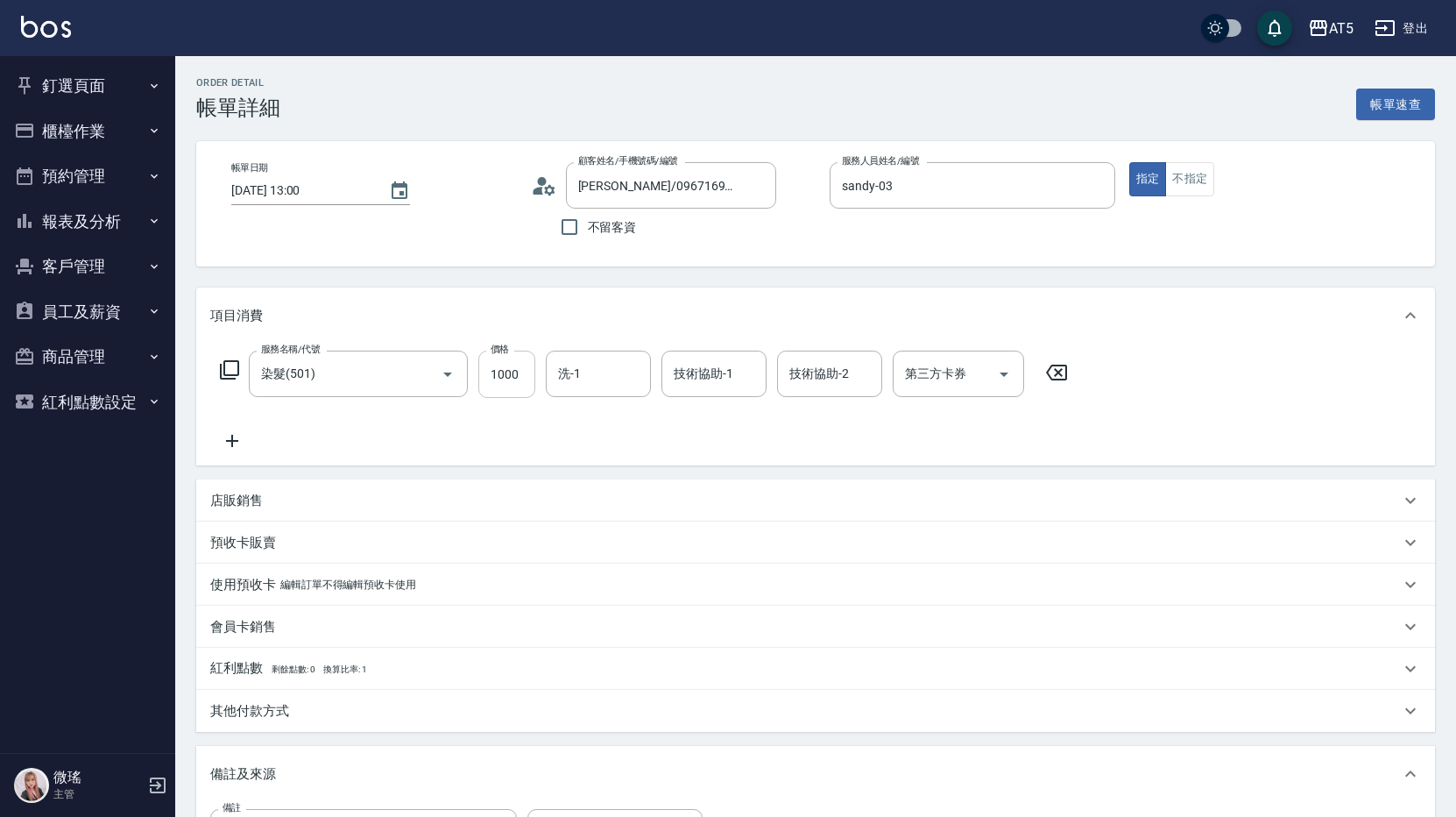
click at [510, 368] on input "1000" at bounding box center [507, 374] width 57 height 48
type input "8"
type input "0"
type input "800"
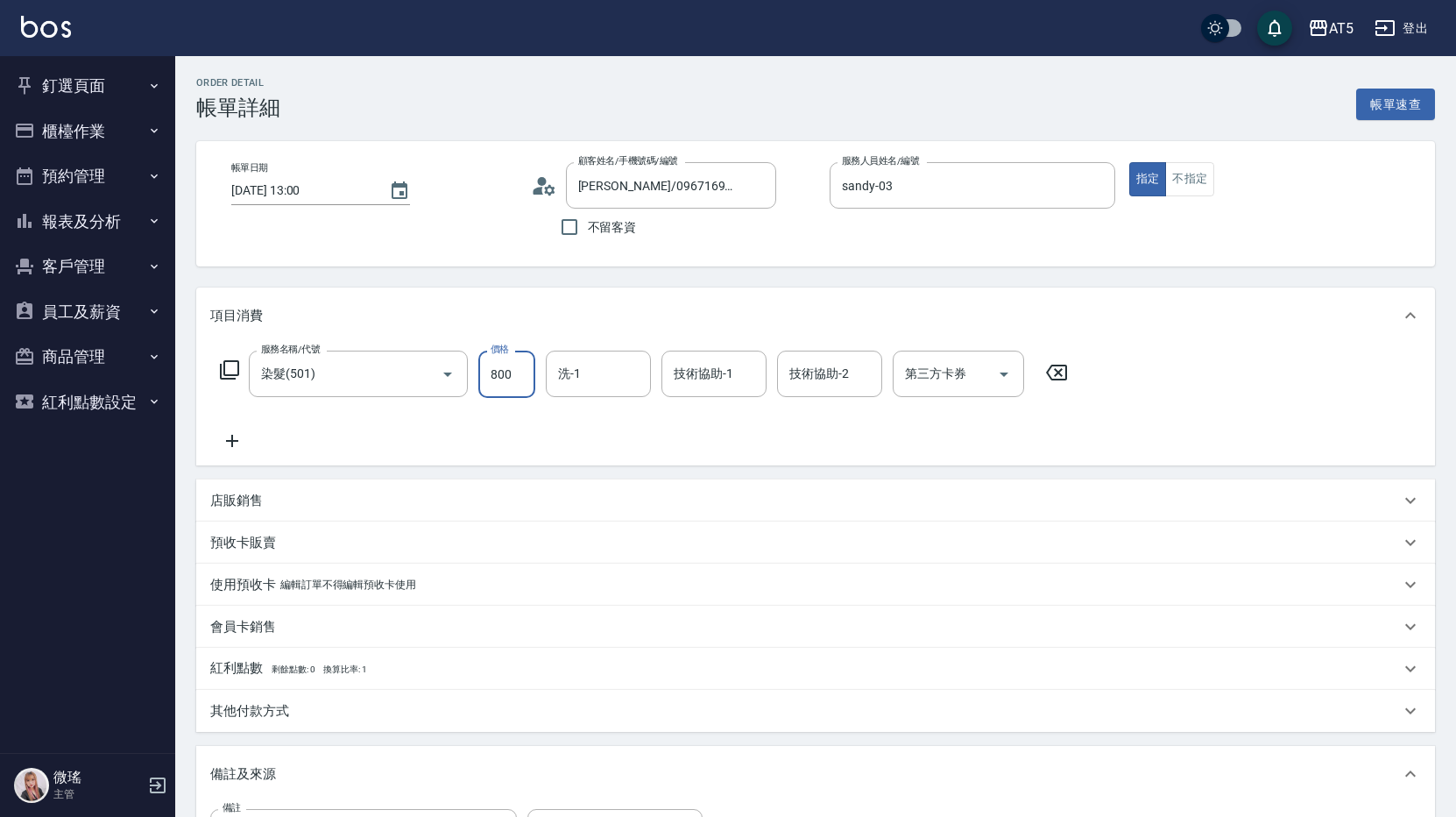
type input "80"
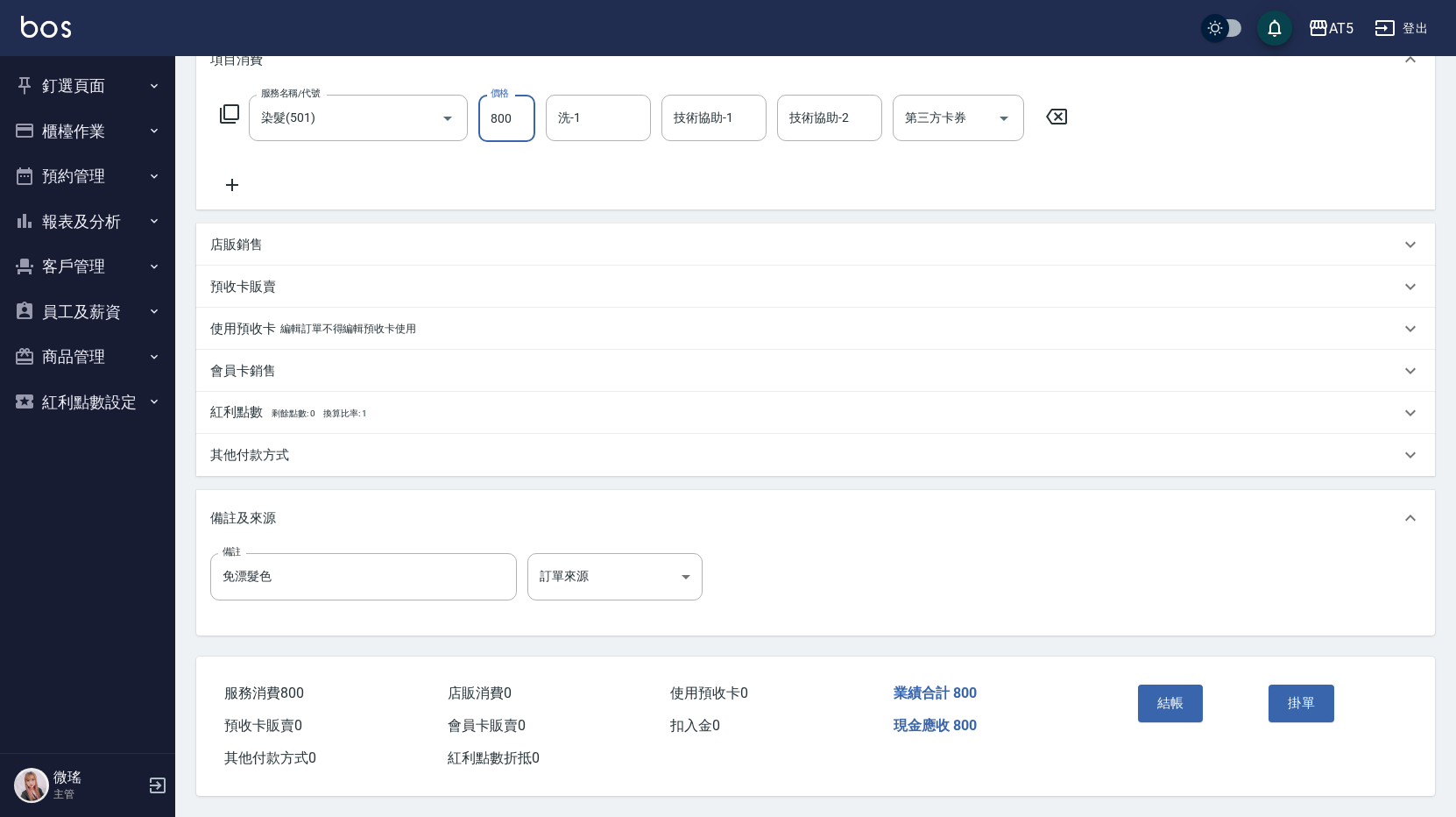
type input "800"
click at [256, 446] on p "其他付款方式" at bounding box center [249, 454] width 79 height 18
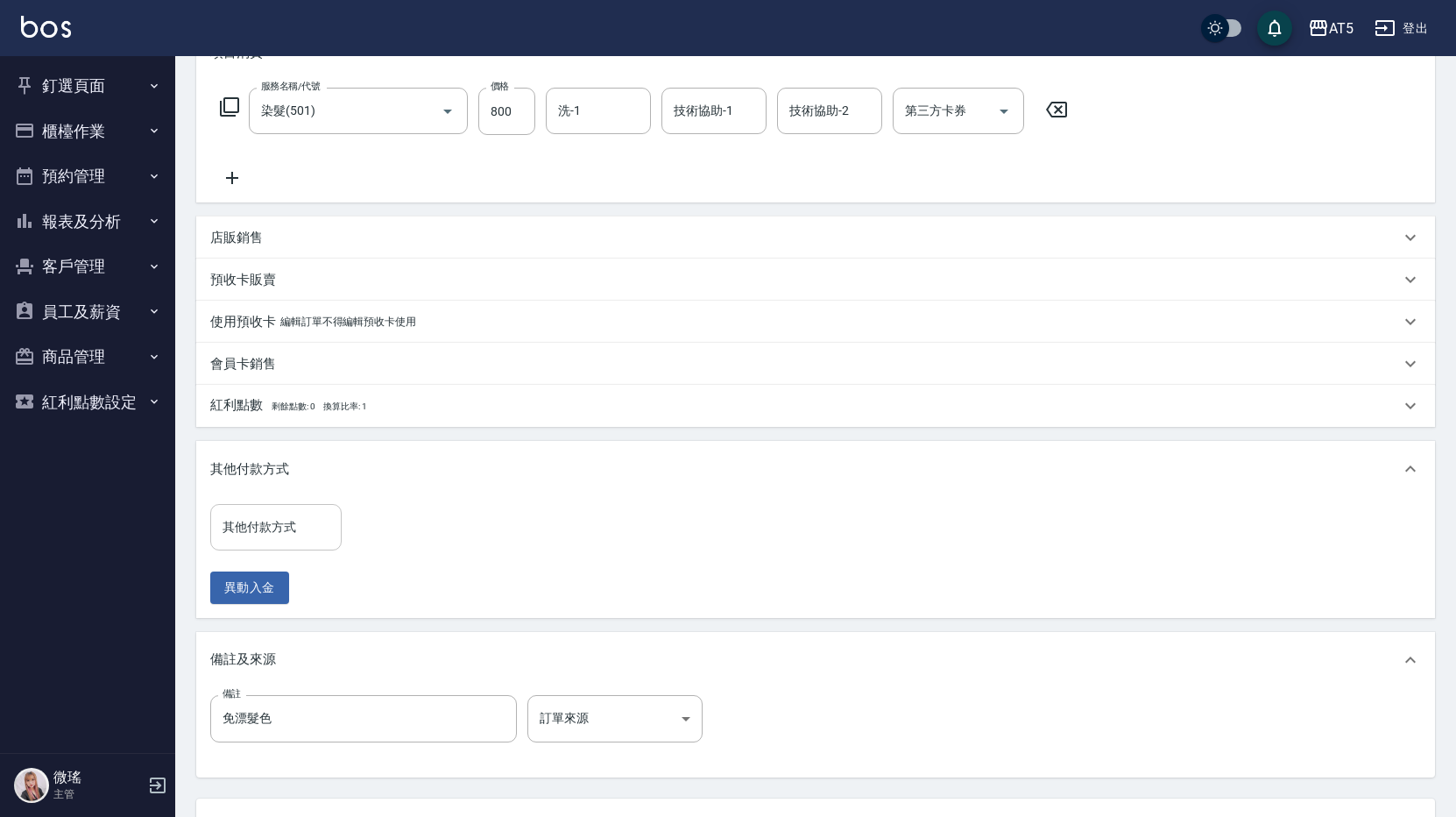
click at [265, 527] on input "其他付款方式" at bounding box center [275, 527] width 115 height 30
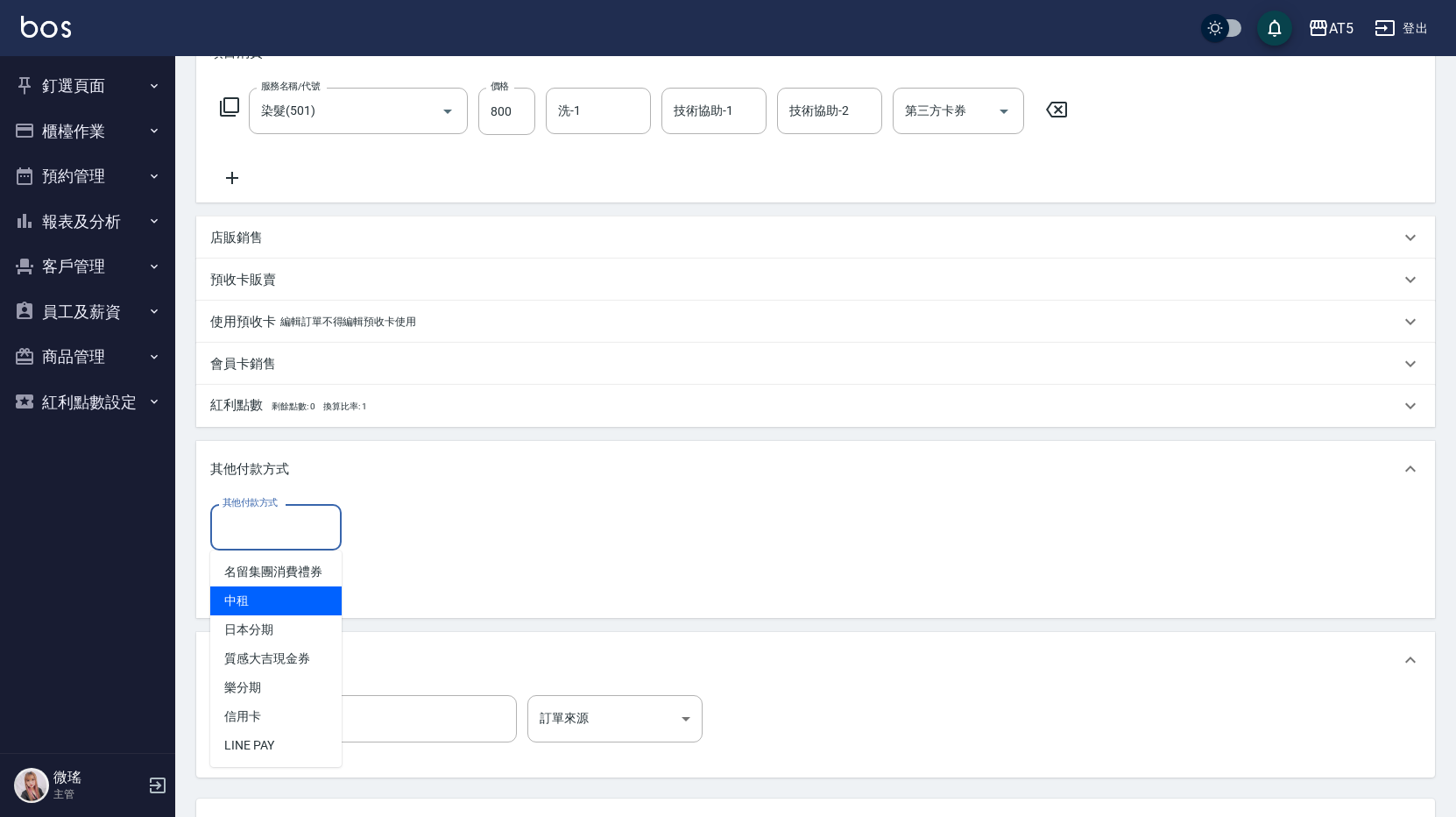
click at [286, 601] on span "中租" at bounding box center [276, 601] width 131 height 29
type input "中租"
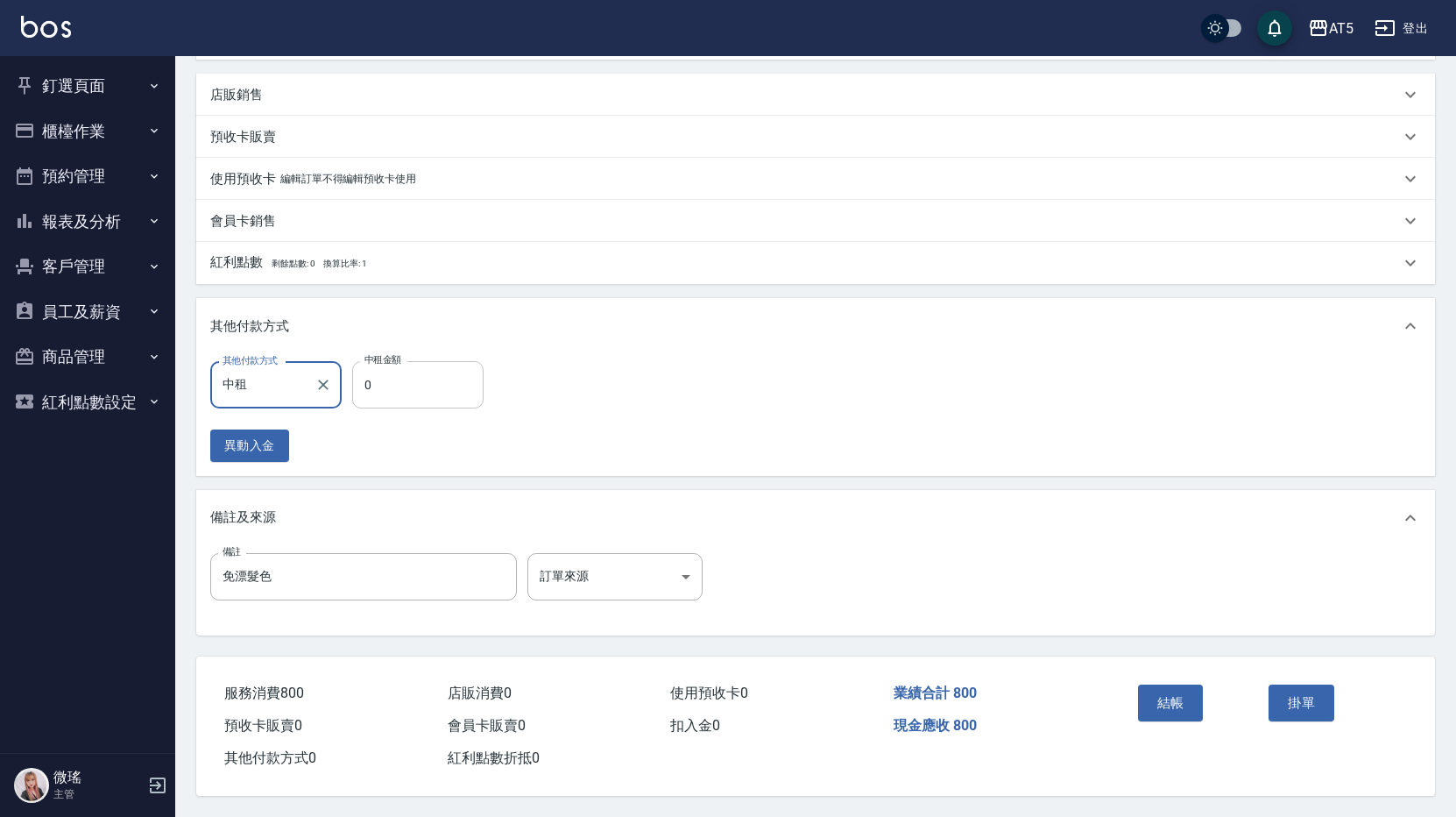
click at [430, 377] on input "0" at bounding box center [418, 385] width 131 height 48
type input "70"
type input "800"
type input "0"
type input "800"
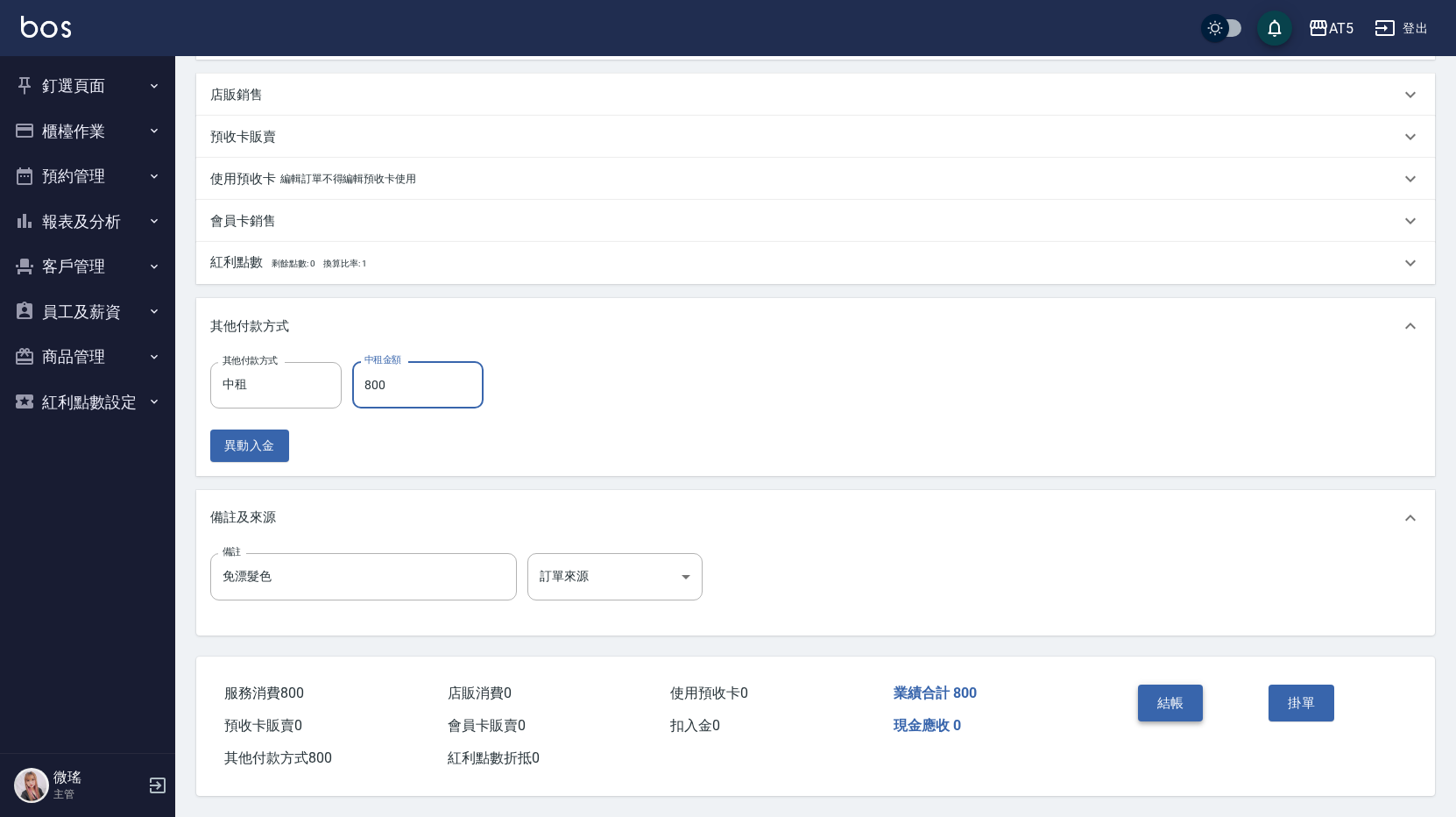
click at [1168, 685] on button "結帳" at bounding box center [1170, 703] width 66 height 37
